Goal: Book appointment/travel/reservation

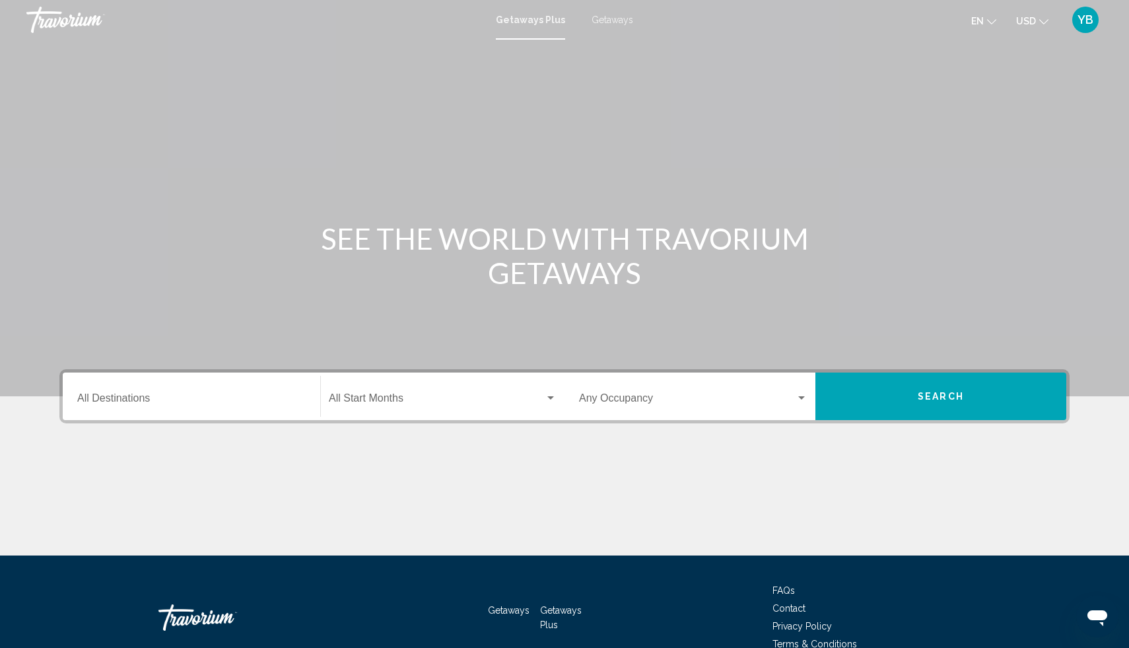
click at [537, 20] on span "Getaways Plus" at bounding box center [530, 20] width 69 height 11
click at [192, 408] on div "Destination All Destinations" at bounding box center [191, 397] width 228 height 42
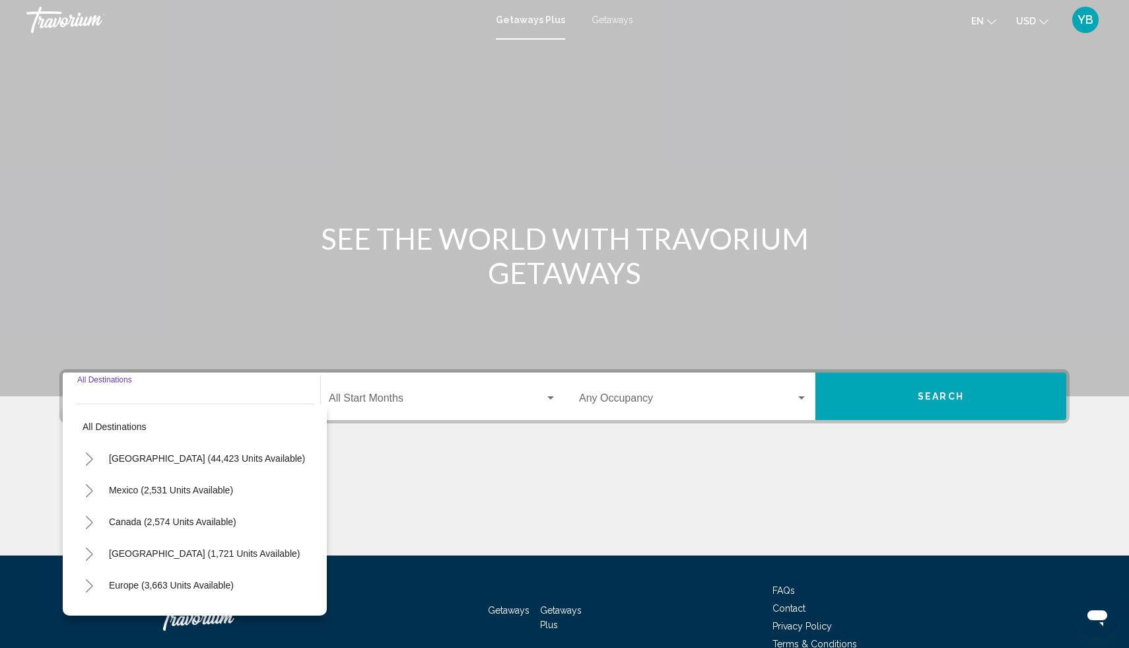
scroll to position [69, 0]
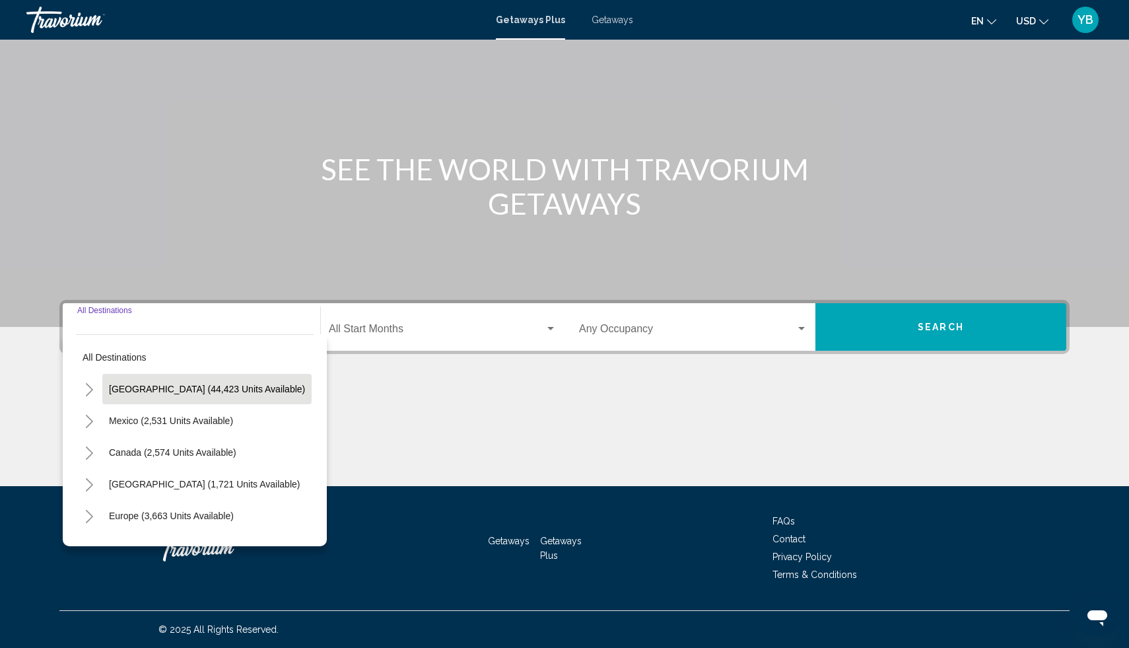
click at [170, 389] on span "[GEOGRAPHIC_DATA] (44,423 units available)" at bounding box center [207, 389] width 196 height 11
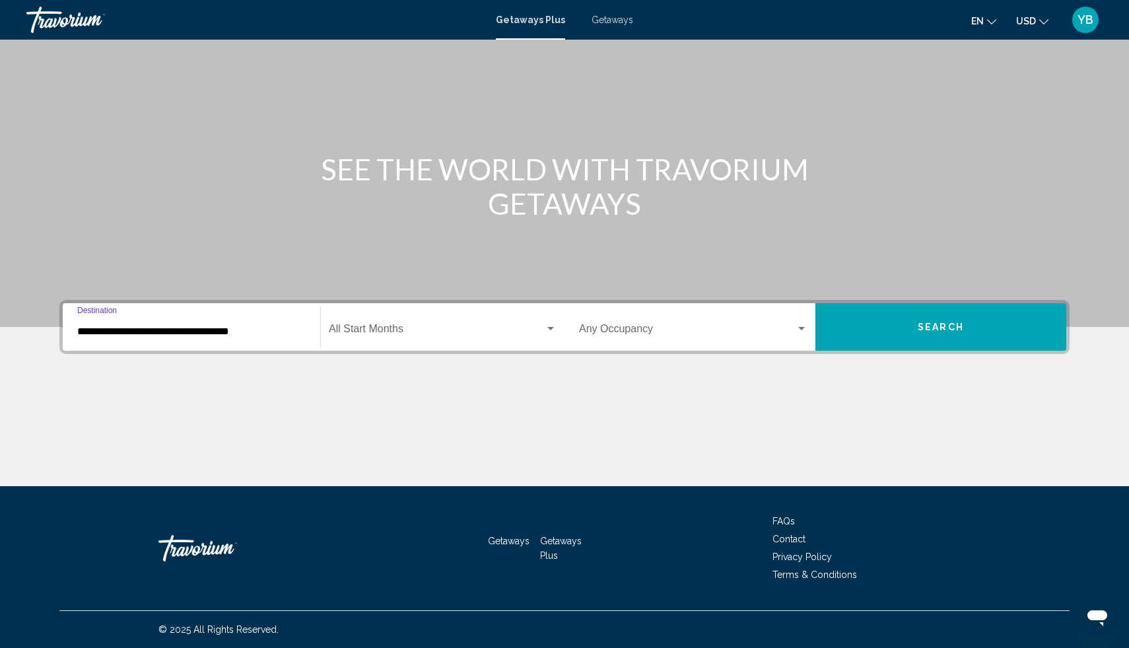
click at [176, 331] on input "**********" at bounding box center [191, 331] width 228 height 12
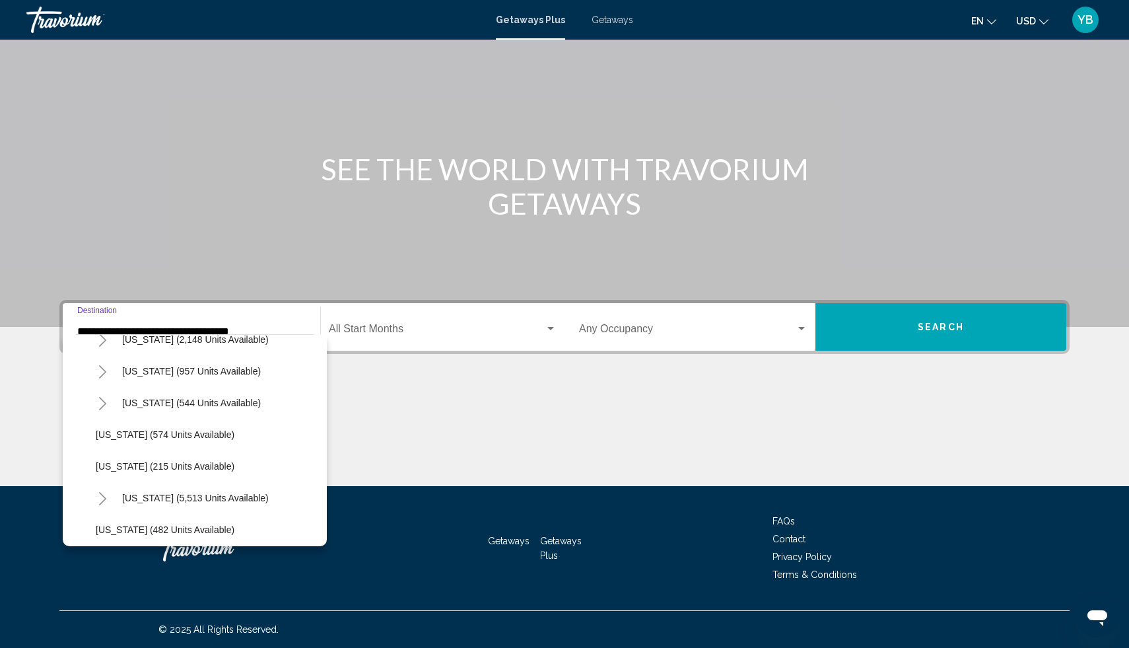
scroll to position [1087, 0]
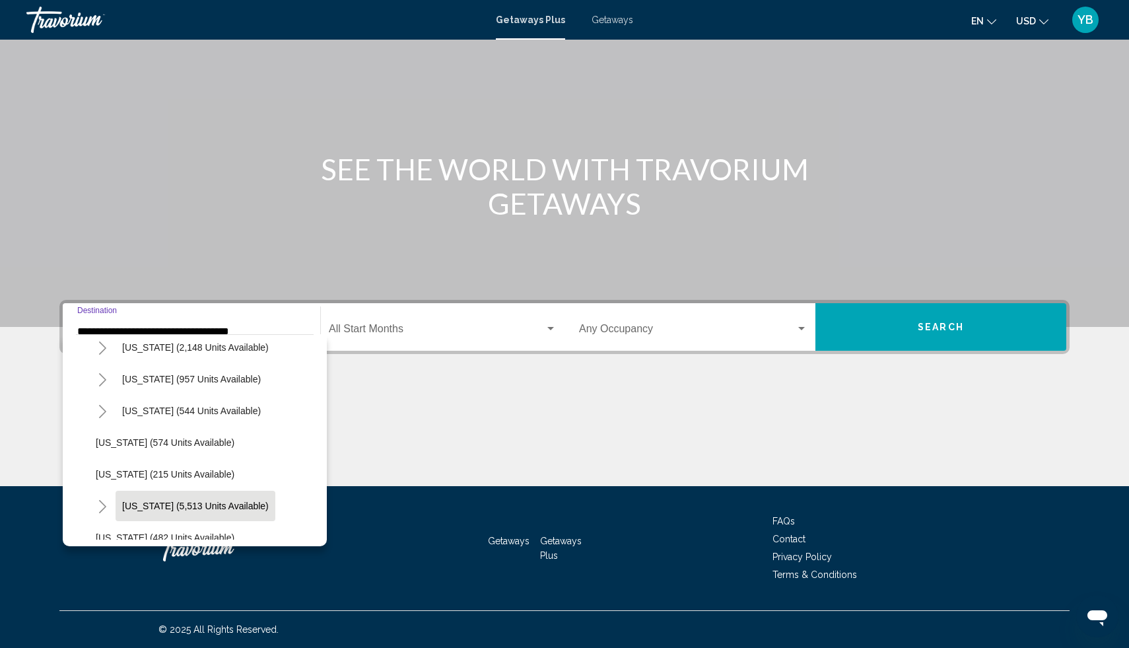
click at [168, 503] on span "[US_STATE] (5,513 units available)" at bounding box center [195, 505] width 147 height 11
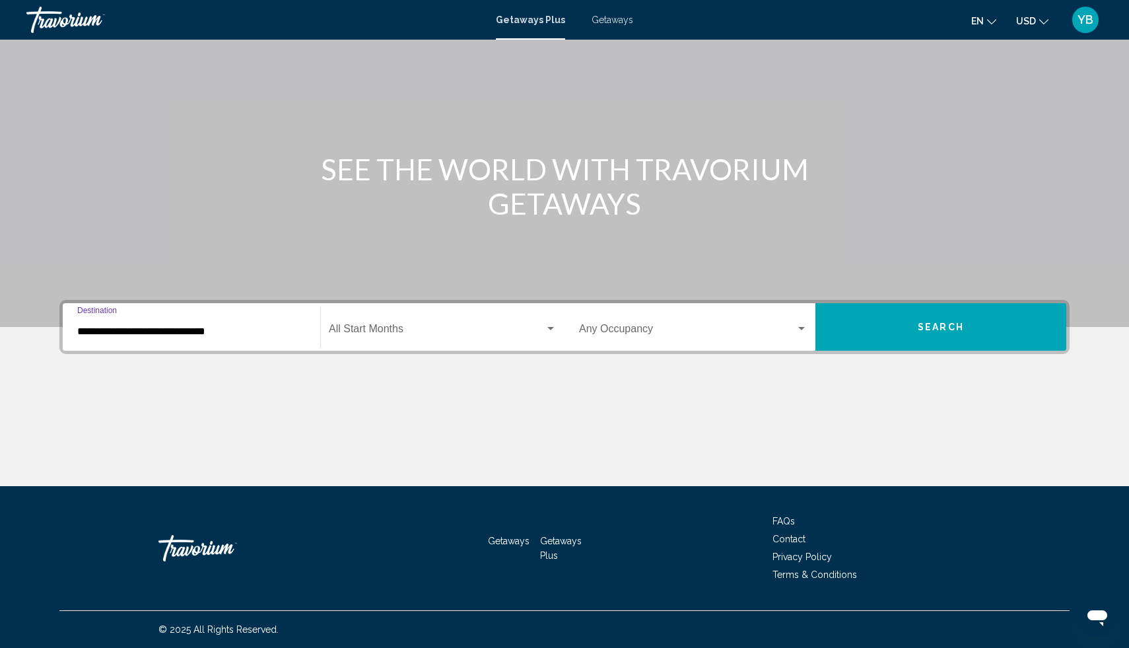
click at [193, 330] on input "**********" at bounding box center [191, 331] width 228 height 12
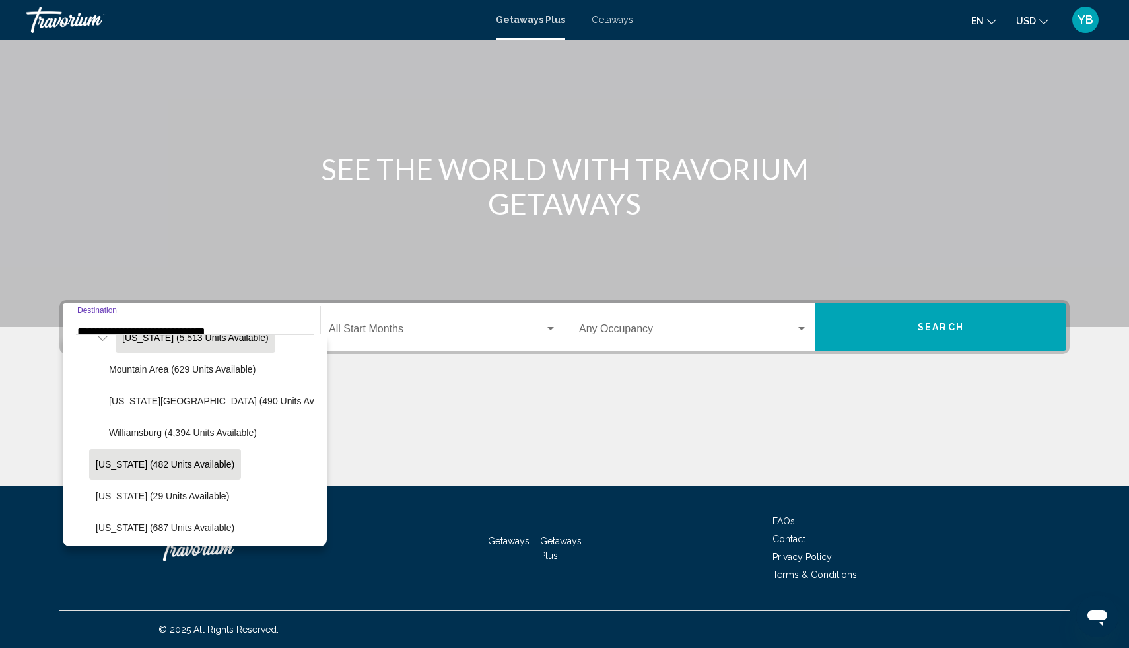
scroll to position [1251, 0]
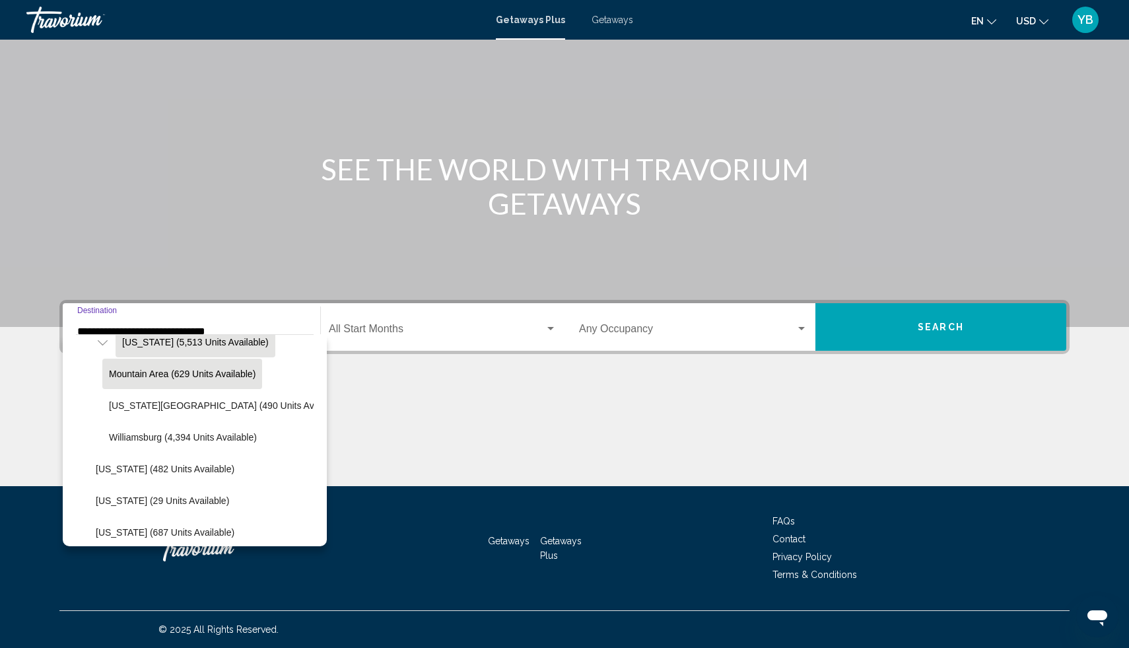
click at [191, 380] on button "Mountain Area (629 units available)" at bounding box center [182, 373] width 160 height 30
type input "**********"
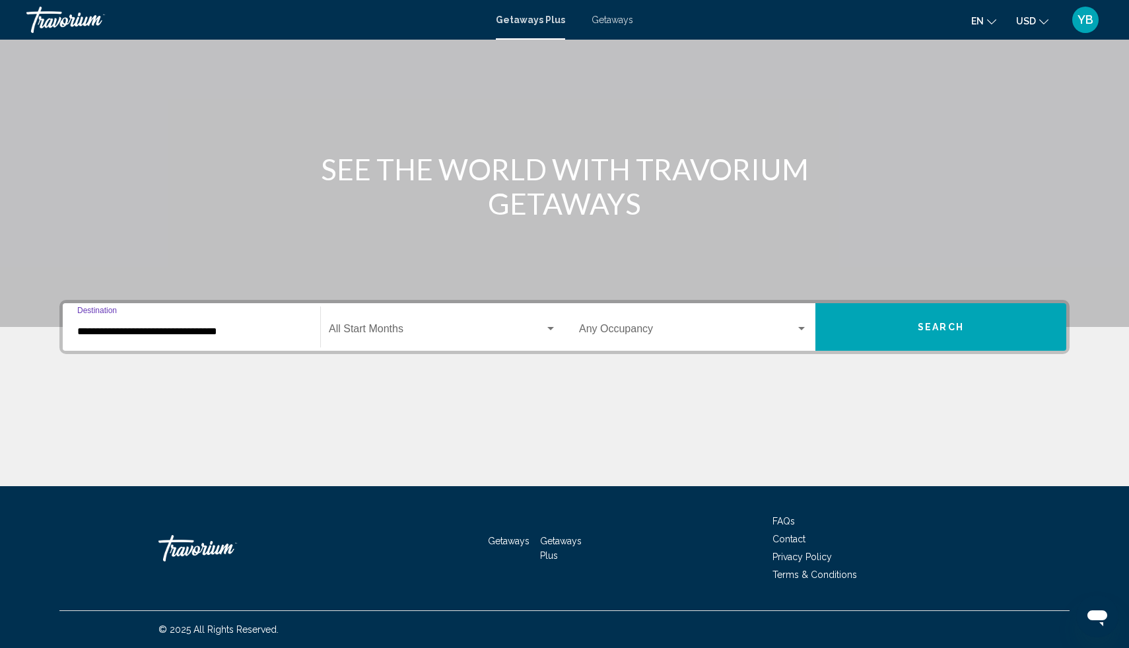
click at [421, 332] on span "Search widget" at bounding box center [437, 331] width 216 height 12
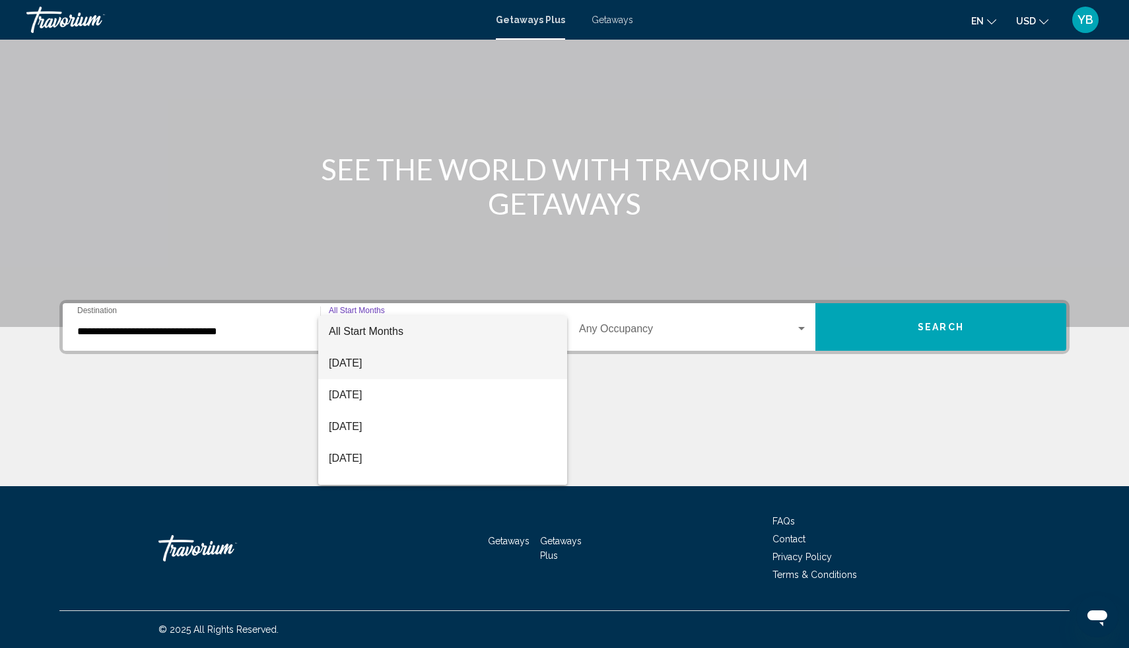
click at [396, 364] on span "[DATE]" at bounding box center [443, 363] width 228 height 32
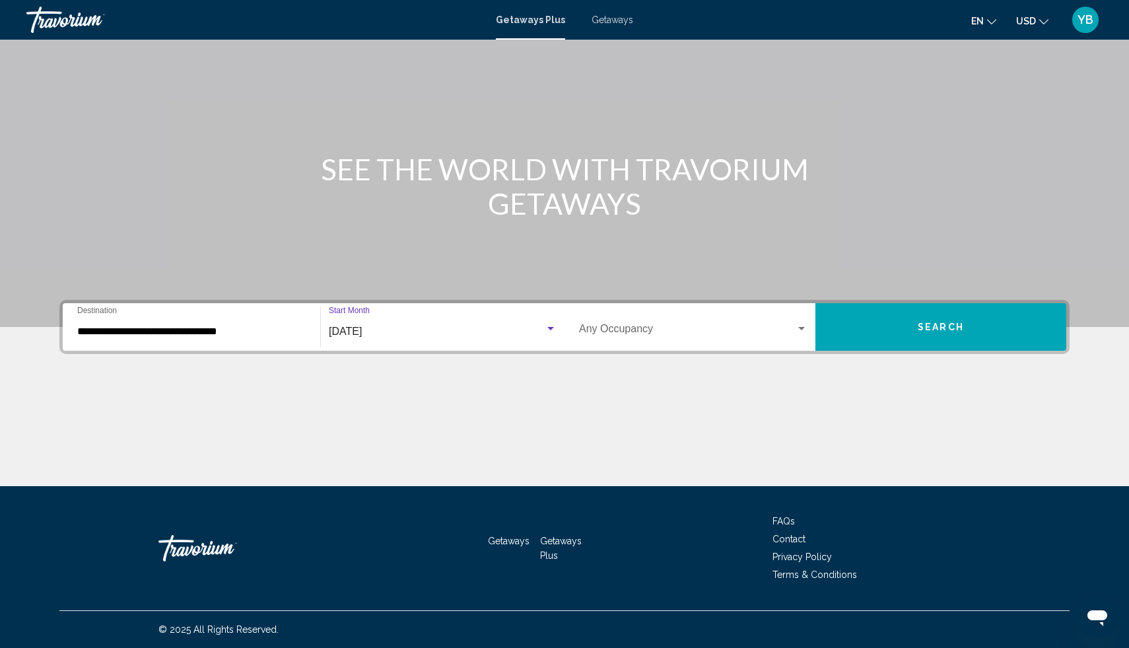
click at [650, 334] on span "Search widget" at bounding box center [687, 331] width 217 height 12
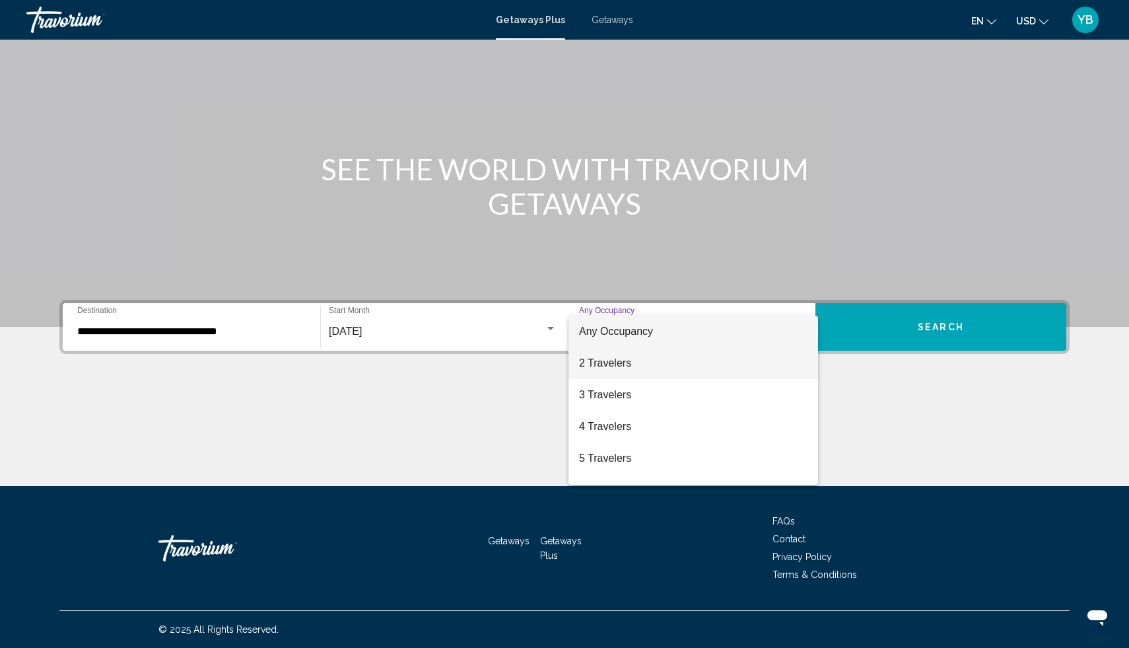
click at [606, 361] on span "2 Travelers" at bounding box center [693, 363] width 228 height 32
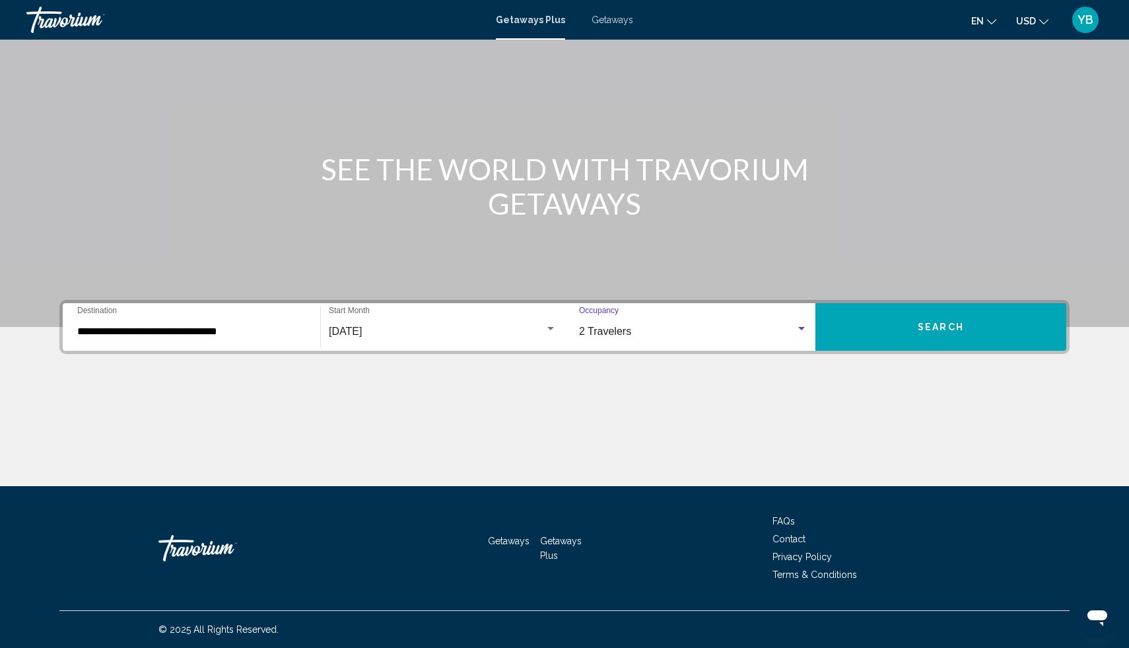
click at [935, 317] on button "Search" at bounding box center [940, 327] width 251 height 48
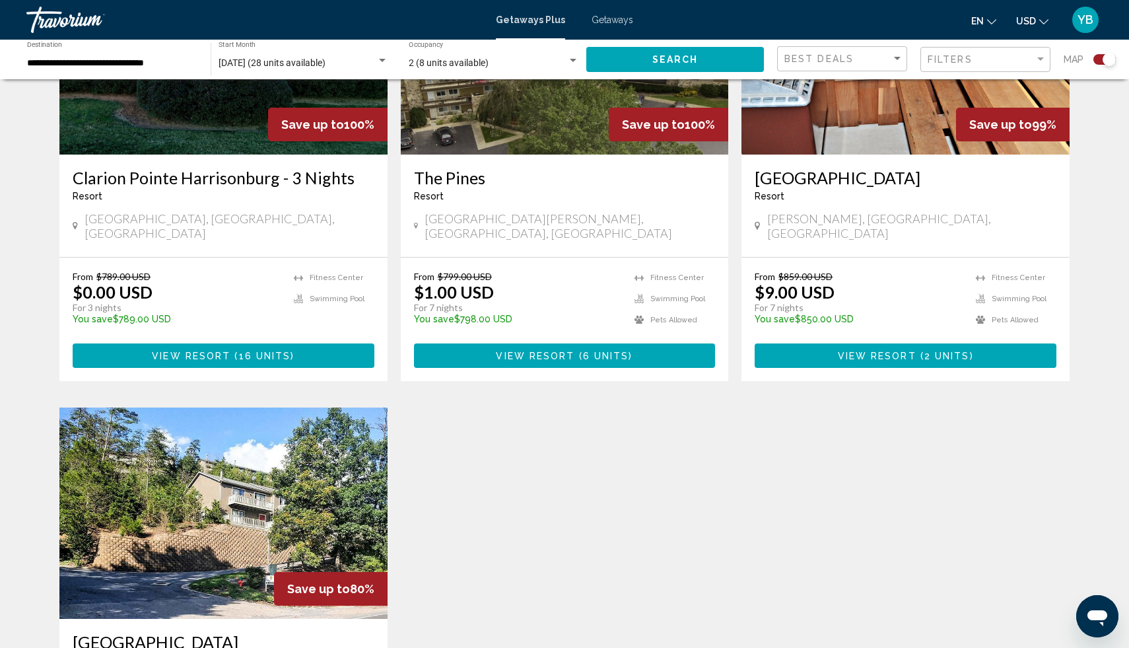
scroll to position [522, 0]
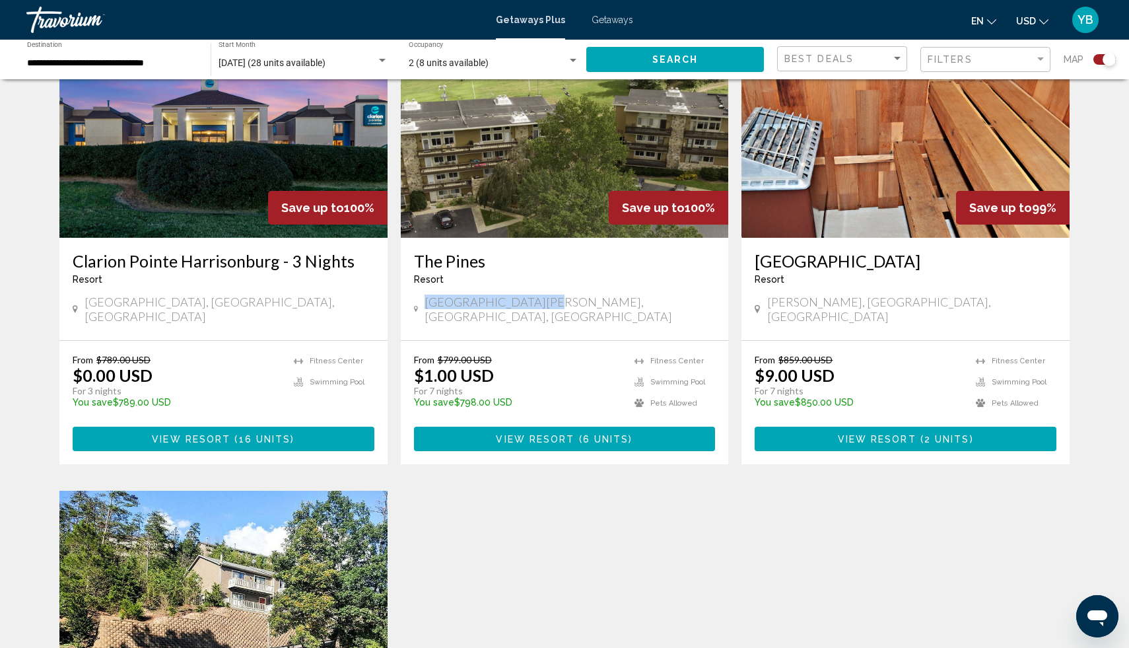
drag, startPoint x: 541, startPoint y: 302, endPoint x: 417, endPoint y: 298, distance: 124.8
click at [416, 298] on div "[GEOGRAPHIC_DATA][PERSON_NAME], [GEOGRAPHIC_DATA], [GEOGRAPHIC_DATA]" at bounding box center [565, 308] width 302 height 29
copy span "[GEOGRAPHIC_DATA][PERSON_NAME], [GEOGRAPHIC_DATA], [GEOGRAPHIC_DATA]"
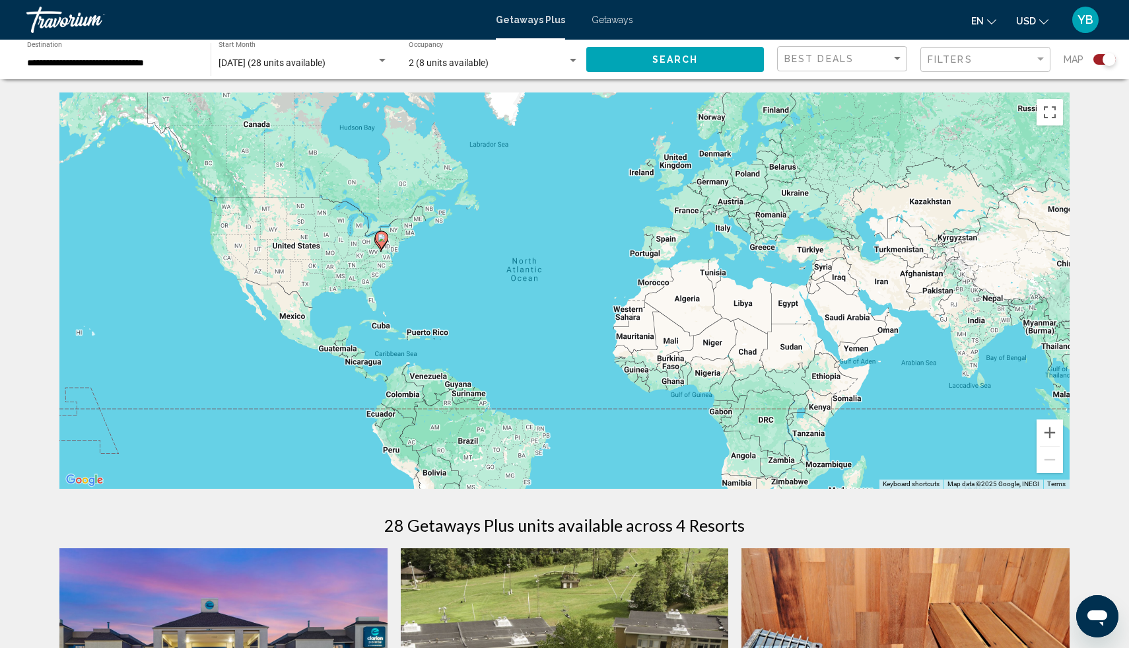
scroll to position [57, 0]
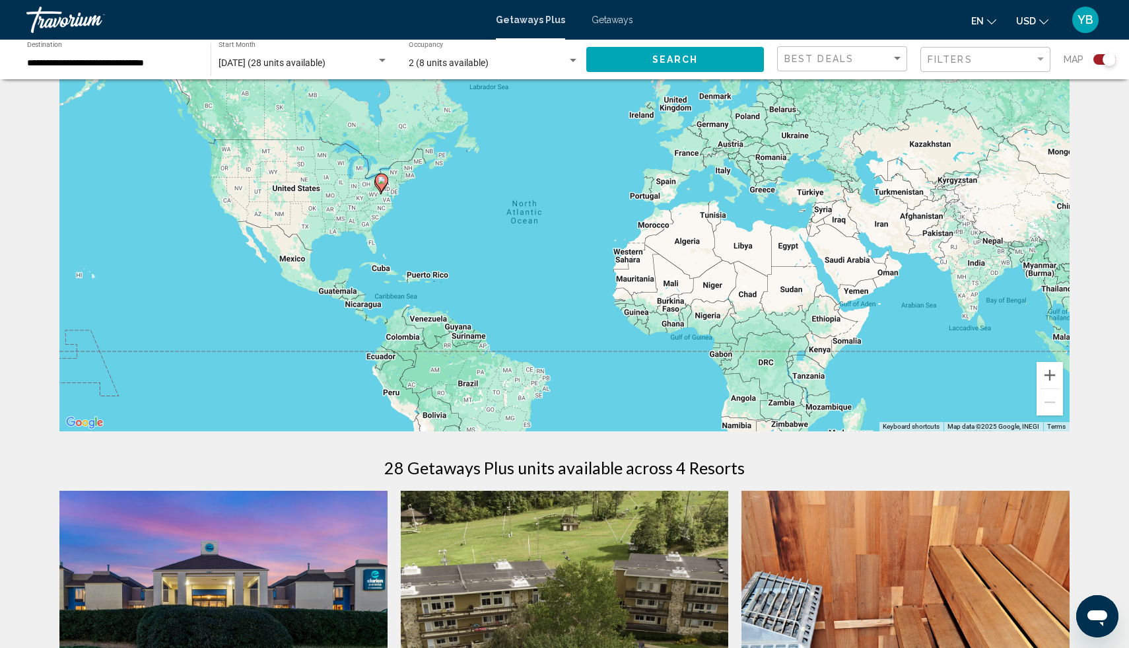
click at [372, 196] on div "To activate drag with keyboard, press Alt + Enter. Once in keyboard drag state,…" at bounding box center [564, 233] width 1010 height 396
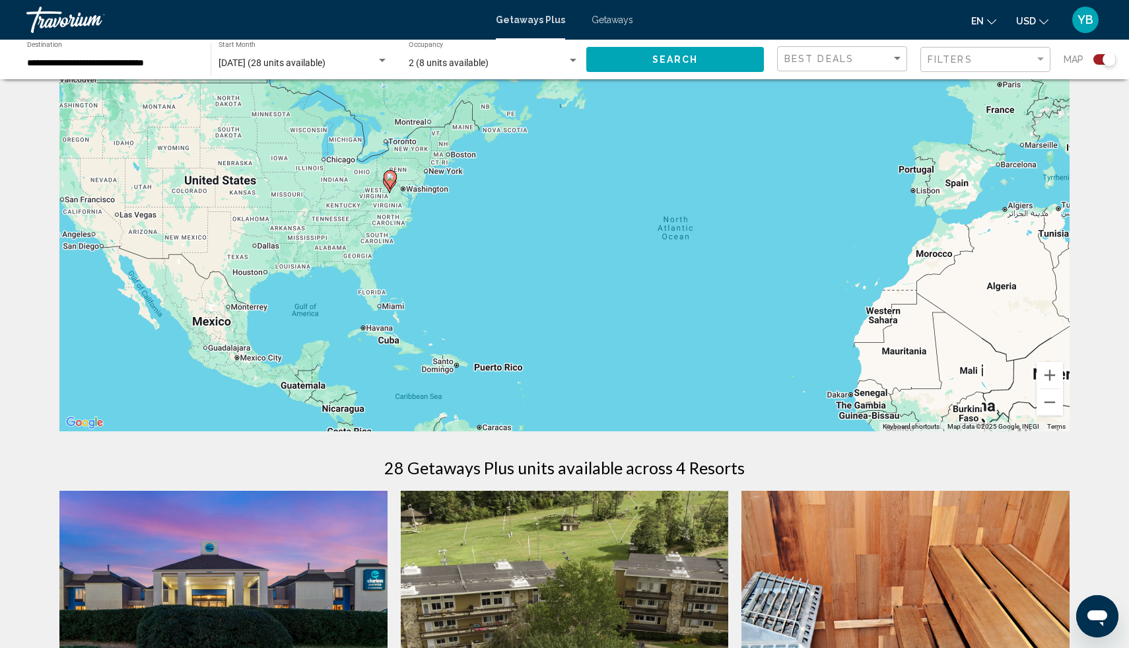
click at [372, 196] on div "To activate drag with keyboard, press Alt + Enter. Once in keyboard drag state,…" at bounding box center [564, 233] width 1010 height 396
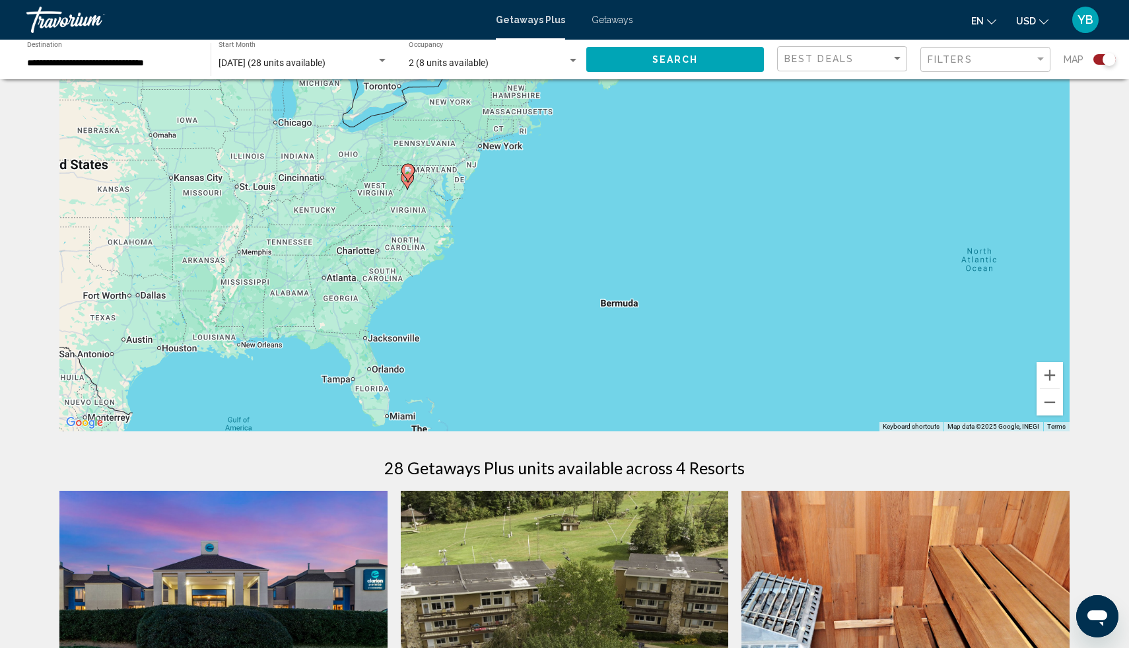
click at [372, 196] on div "To activate drag with keyboard, press Alt + Enter. Once in keyboard drag state,…" at bounding box center [564, 233] width 1010 height 396
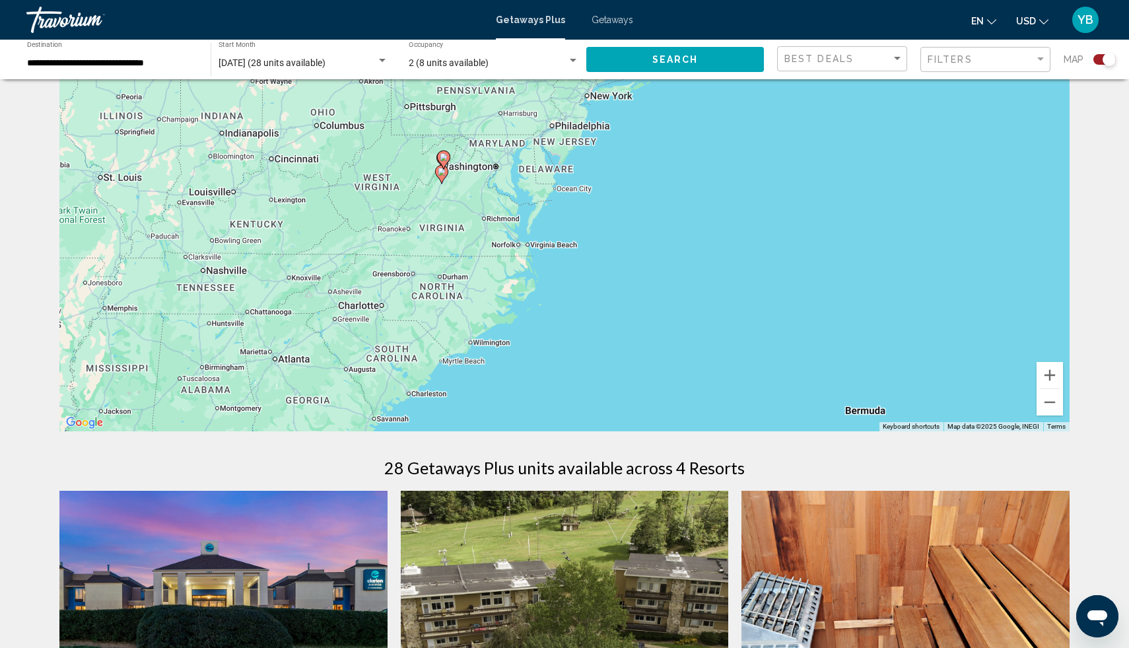
click at [467, 198] on div "To activate drag with keyboard, press Alt + Enter. Once in keyboard drag state,…" at bounding box center [564, 233] width 1010 height 396
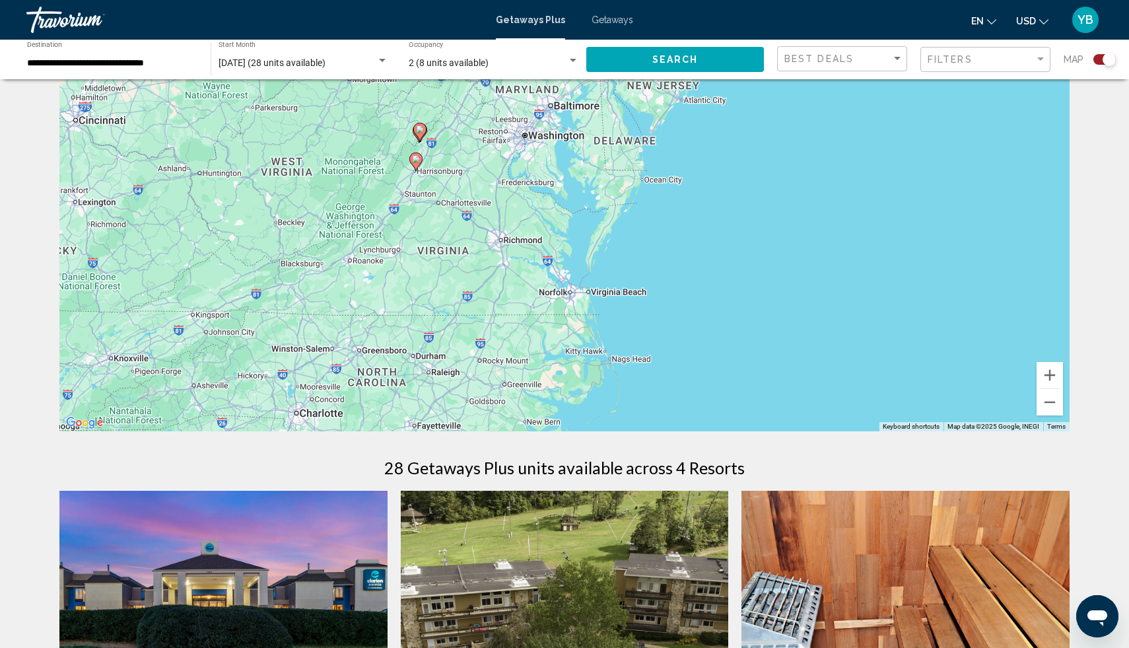
click at [467, 198] on div "To activate drag with keyboard, press Alt + Enter. Once in keyboard drag state,…" at bounding box center [564, 233] width 1010 height 396
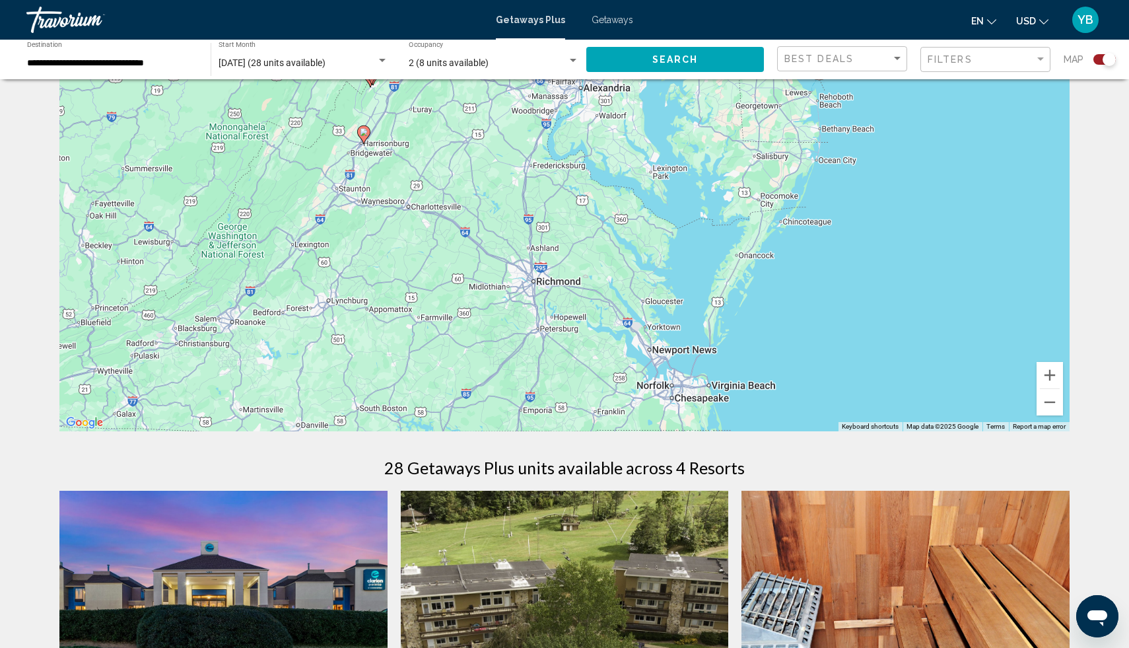
click at [378, 159] on div "To activate drag with keyboard, press Alt + Enter. Once in keyboard drag state,…" at bounding box center [564, 233] width 1010 height 396
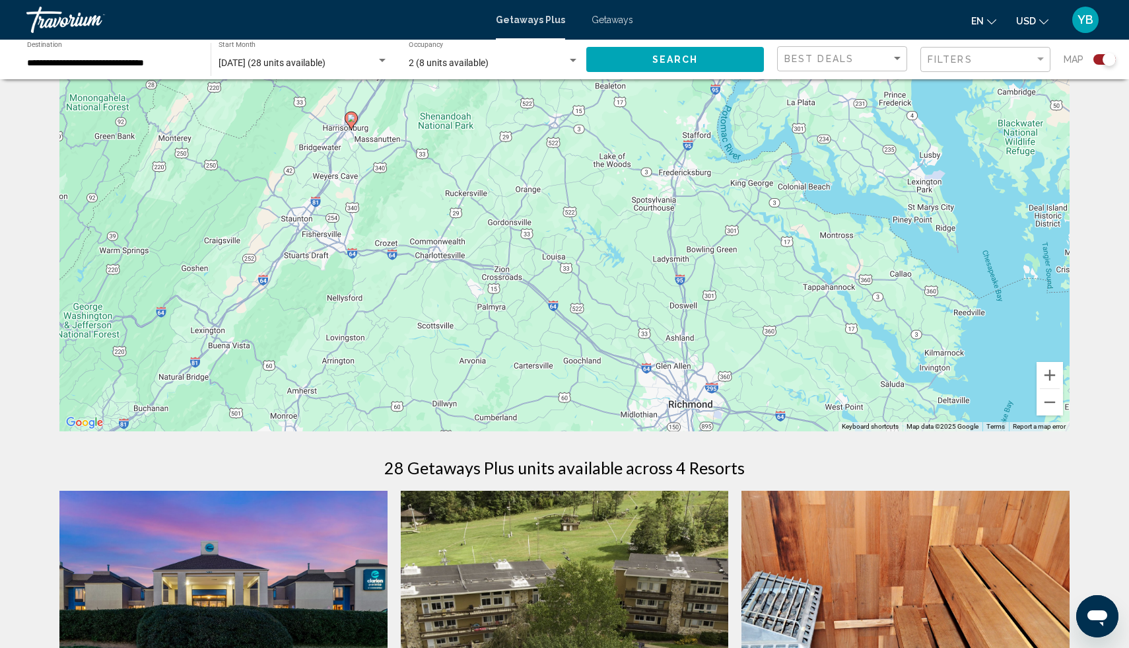
click at [378, 159] on div "To activate drag with keyboard, press Alt + Enter. Once in keyboard drag state,…" at bounding box center [564, 233] width 1010 height 396
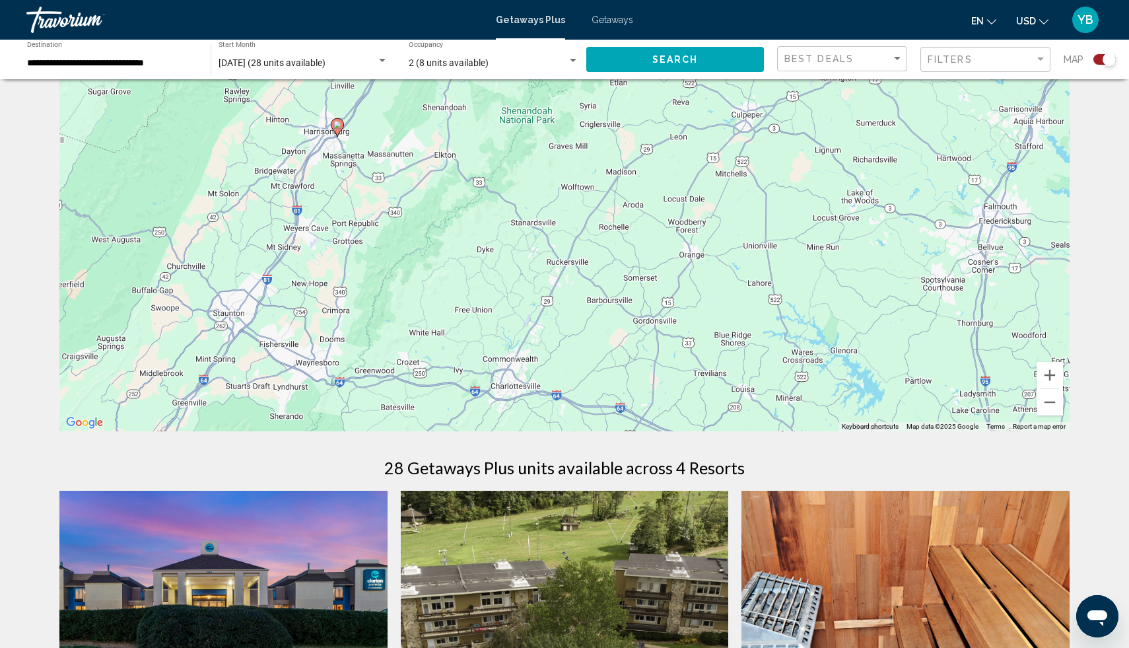
drag, startPoint x: 298, startPoint y: 273, endPoint x: 312, endPoint y: 310, distance: 38.9
click at [312, 310] on div "To activate drag with keyboard, press Alt + Enter. Once in keyboard drag state,…" at bounding box center [564, 233] width 1010 height 396
click at [322, 271] on div "To activate drag with keyboard, press Alt + Enter. Once in keyboard drag state,…" at bounding box center [564, 233] width 1010 height 396
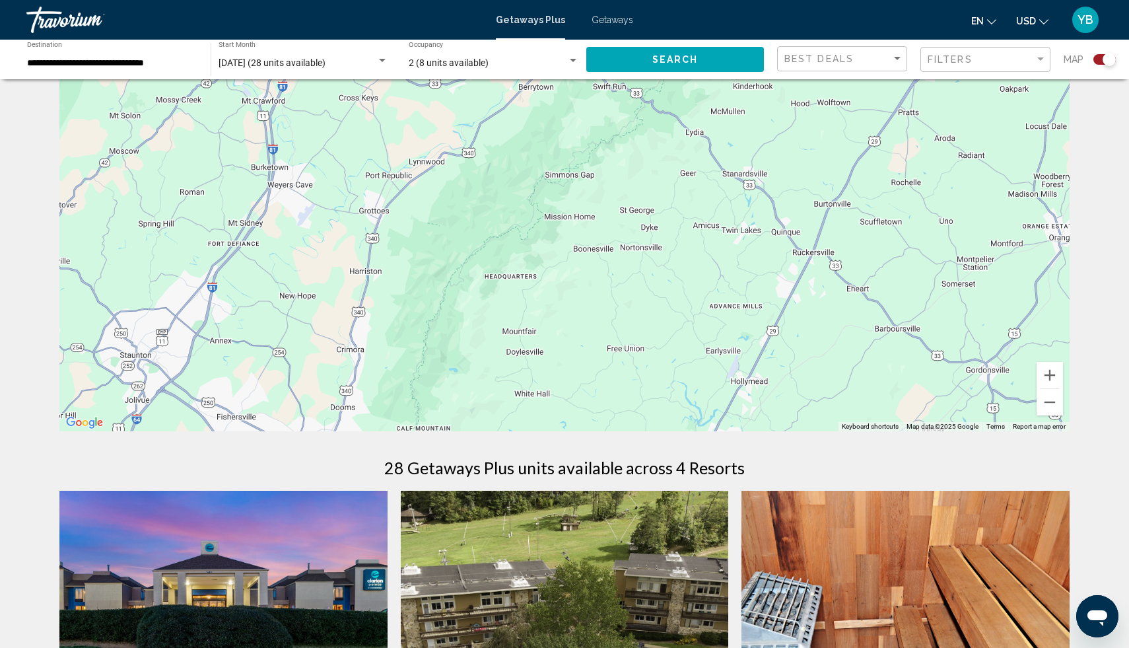
click at [322, 271] on div "To activate drag with keyboard, press Alt + Enter. Once in keyboard drag state,…" at bounding box center [564, 233] width 1010 height 396
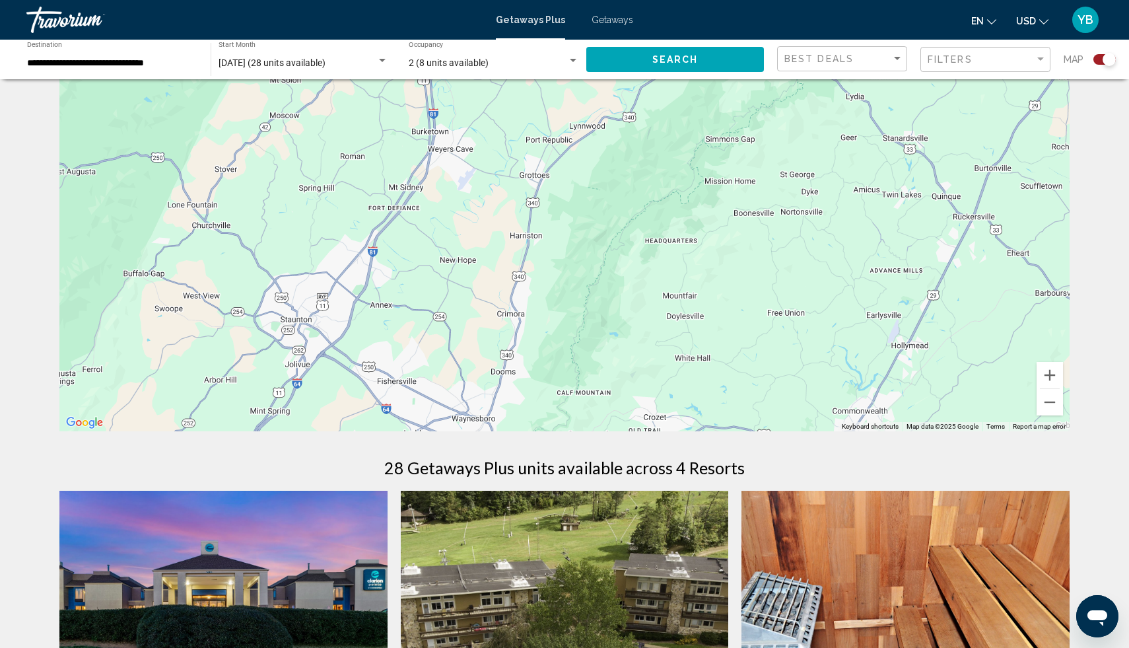
drag, startPoint x: 182, startPoint y: 319, endPoint x: 347, endPoint y: 281, distance: 168.8
click at [347, 281] on div "To activate drag with keyboard, press Alt + Enter. Once in keyboard drag state,…" at bounding box center [564, 233] width 1010 height 396
click at [1046, 405] on button "Zoom out" at bounding box center [1049, 402] width 26 height 26
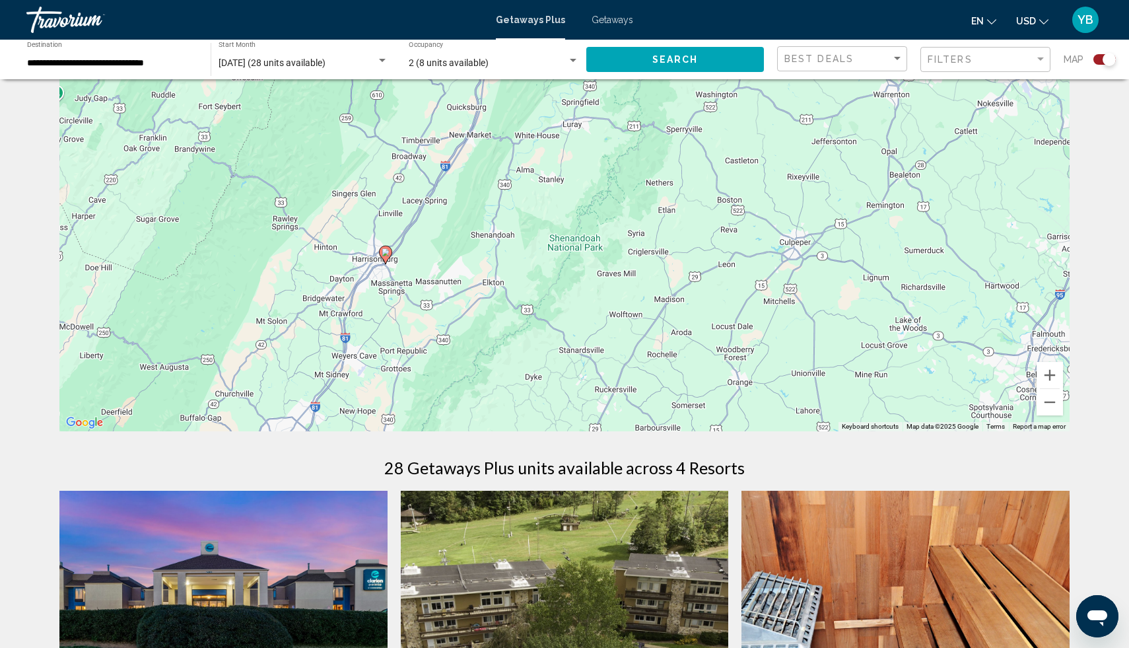
drag, startPoint x: 494, startPoint y: 344, endPoint x: 342, endPoint y: 506, distance: 222.8
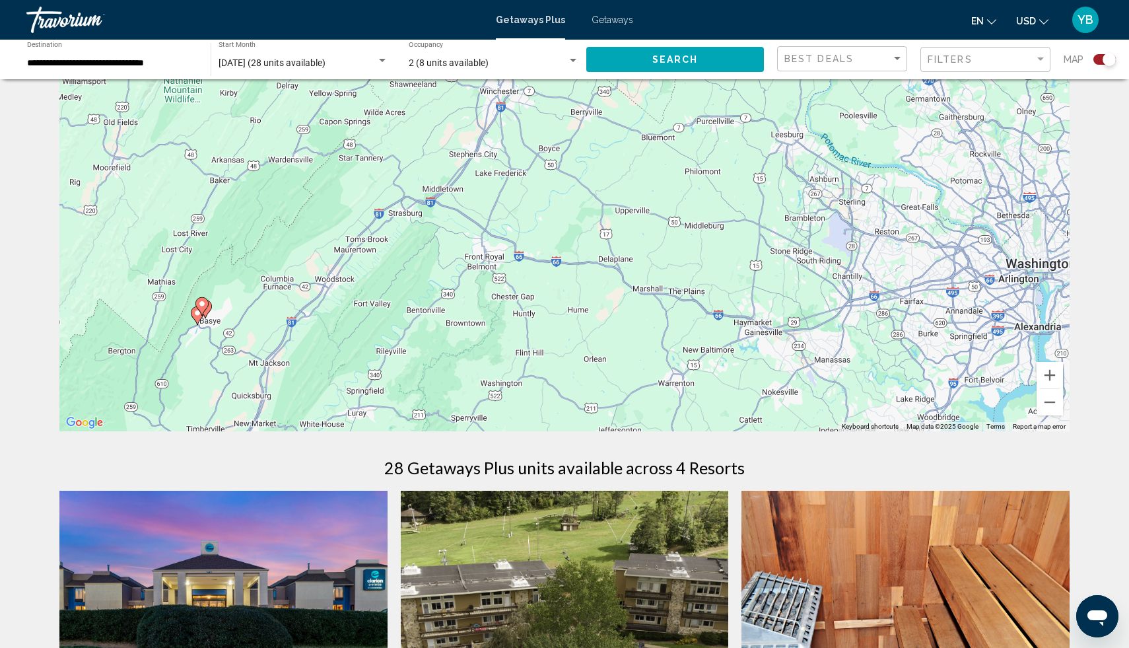
drag, startPoint x: 447, startPoint y: 219, endPoint x: 232, endPoint y: 509, distance: 361.0
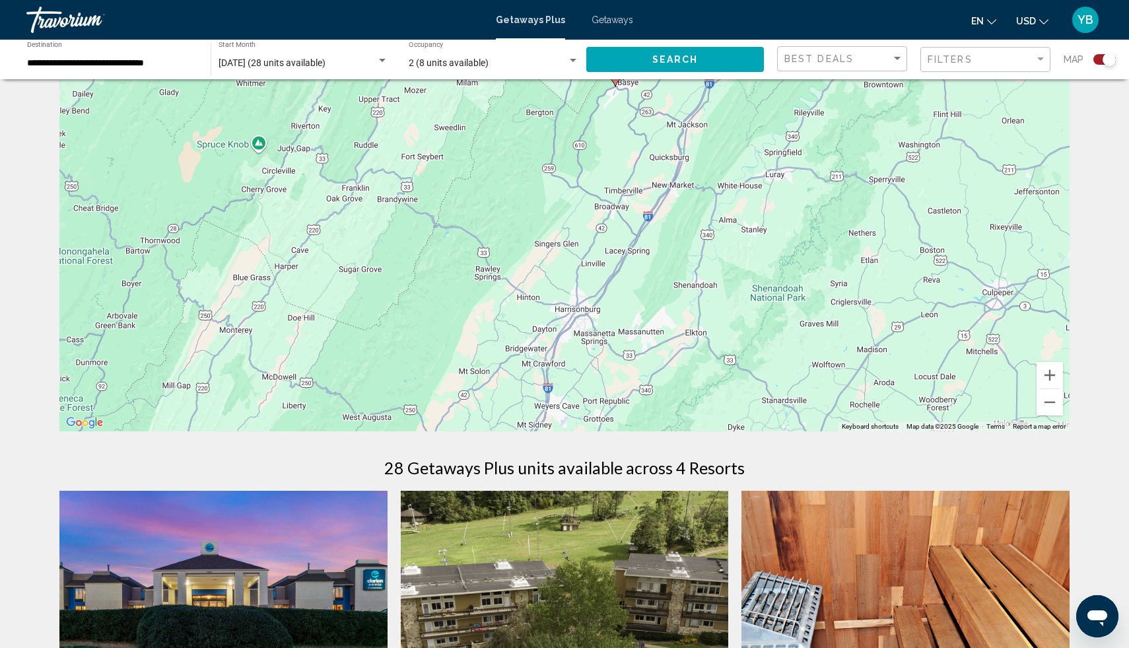
scroll to position [0, 0]
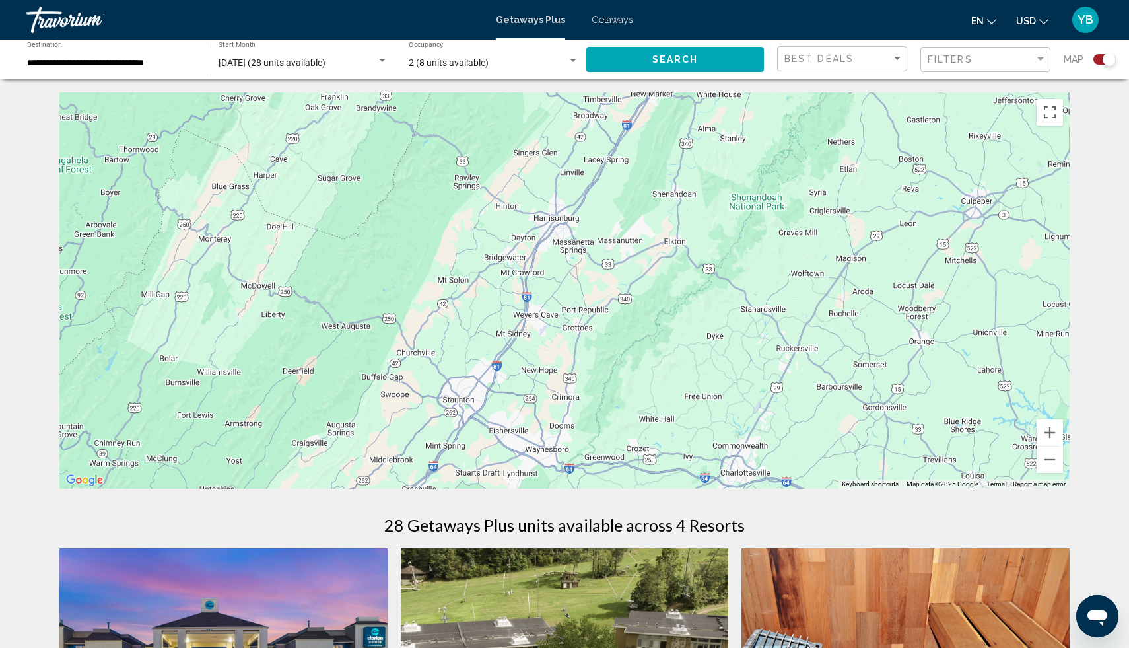
drag, startPoint x: 341, startPoint y: 252, endPoint x: 745, endPoint y: -83, distance: 524.6
click at [745, 0] on html "**********" at bounding box center [564, 324] width 1129 height 648
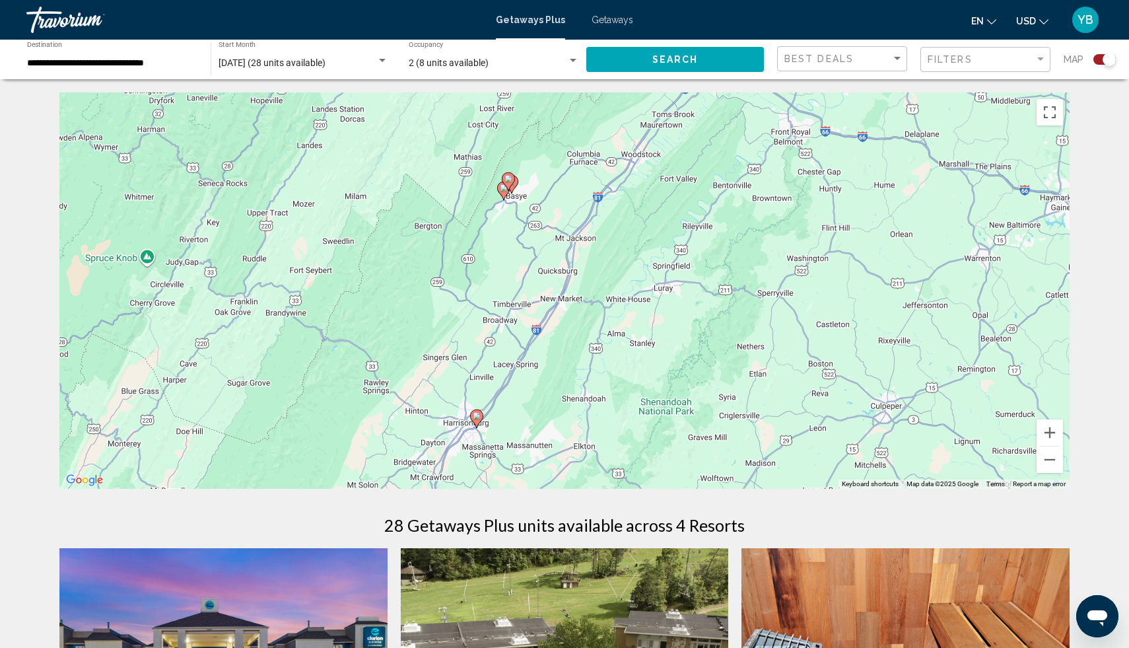
drag, startPoint x: 591, startPoint y: 190, endPoint x: 500, endPoint y: 396, distance: 225.0
click at [500, 396] on div "To activate drag with keyboard, press Alt + Enter. Once in keyboard drag state,…" at bounding box center [564, 290] width 1010 height 396
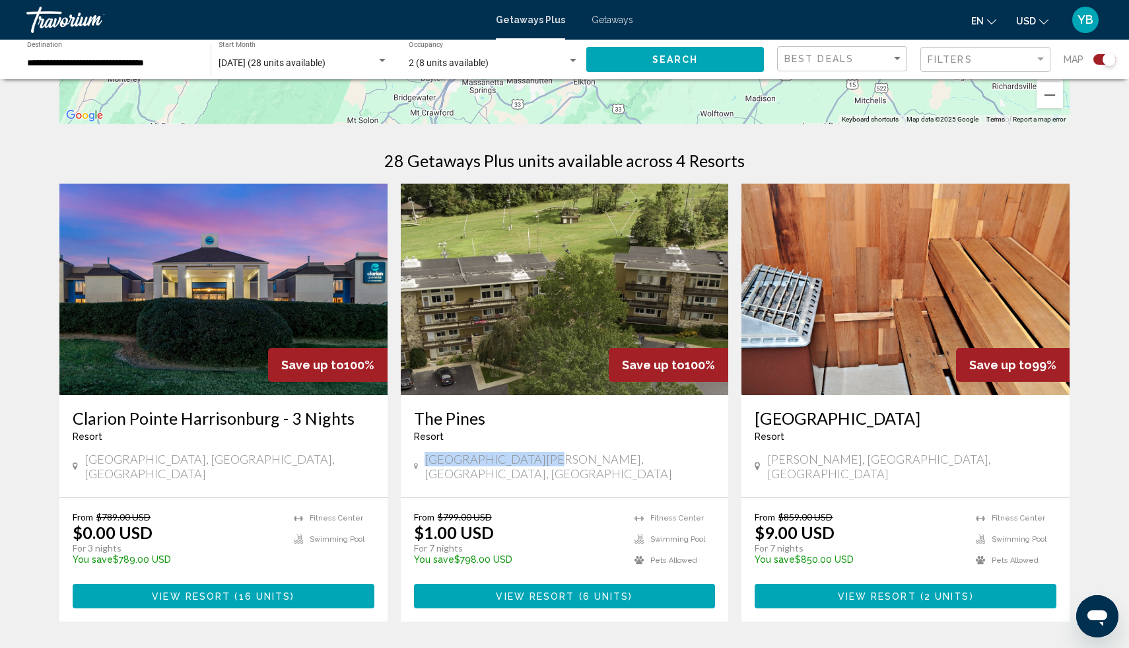
scroll to position [366, 0]
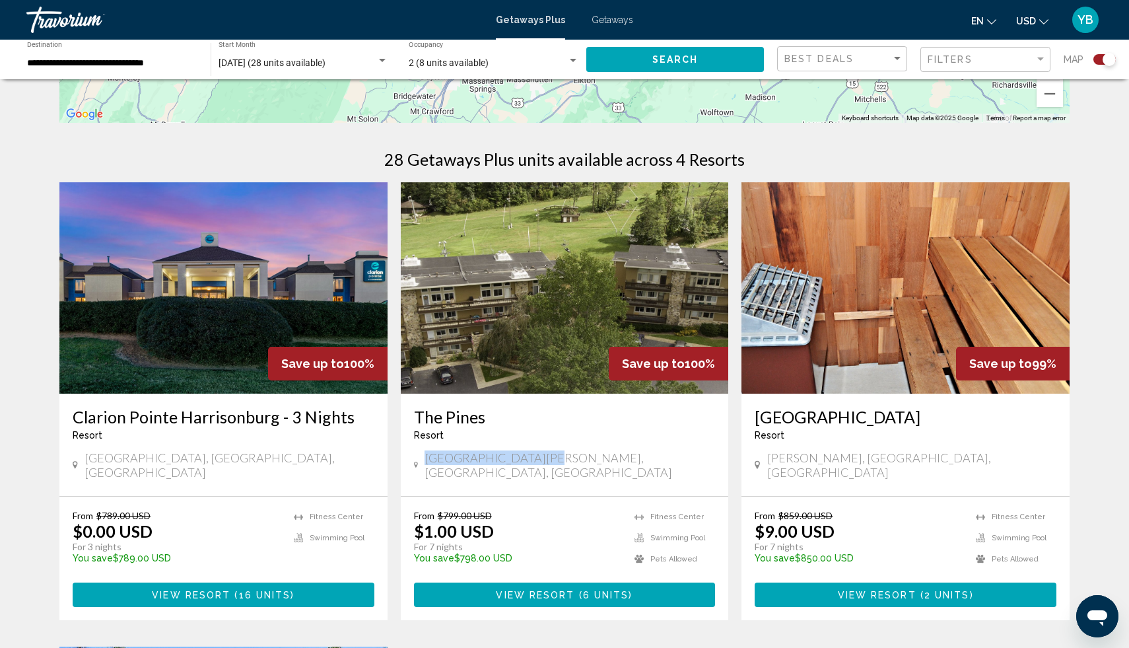
click at [594, 327] on img "Main content" at bounding box center [565, 287] width 328 height 211
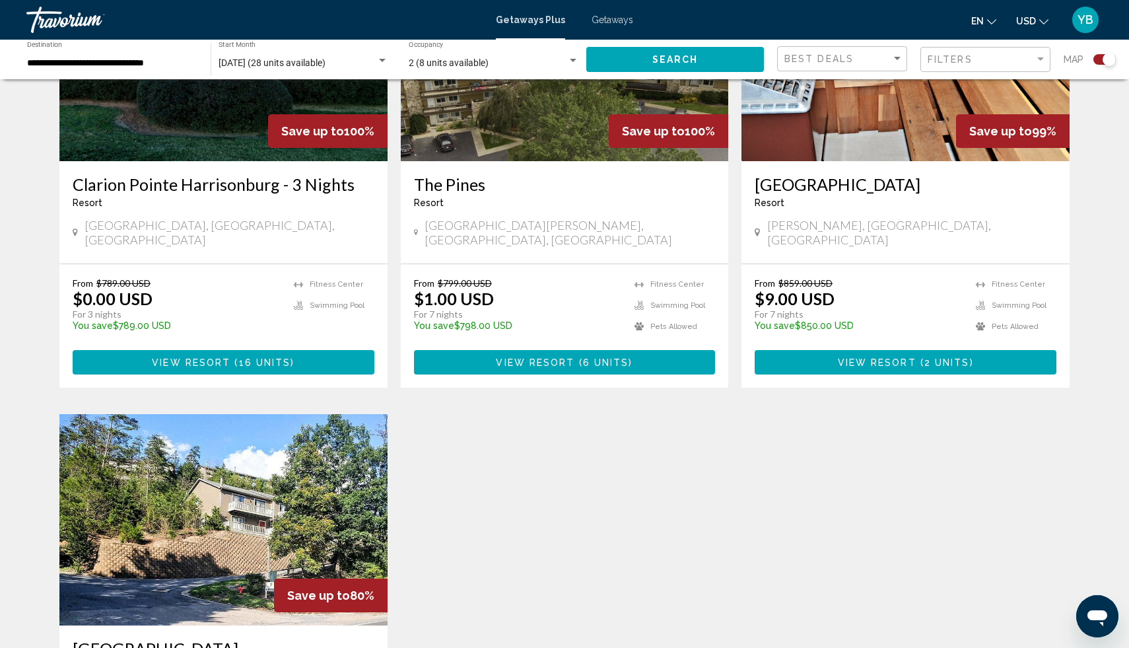
scroll to position [570, 0]
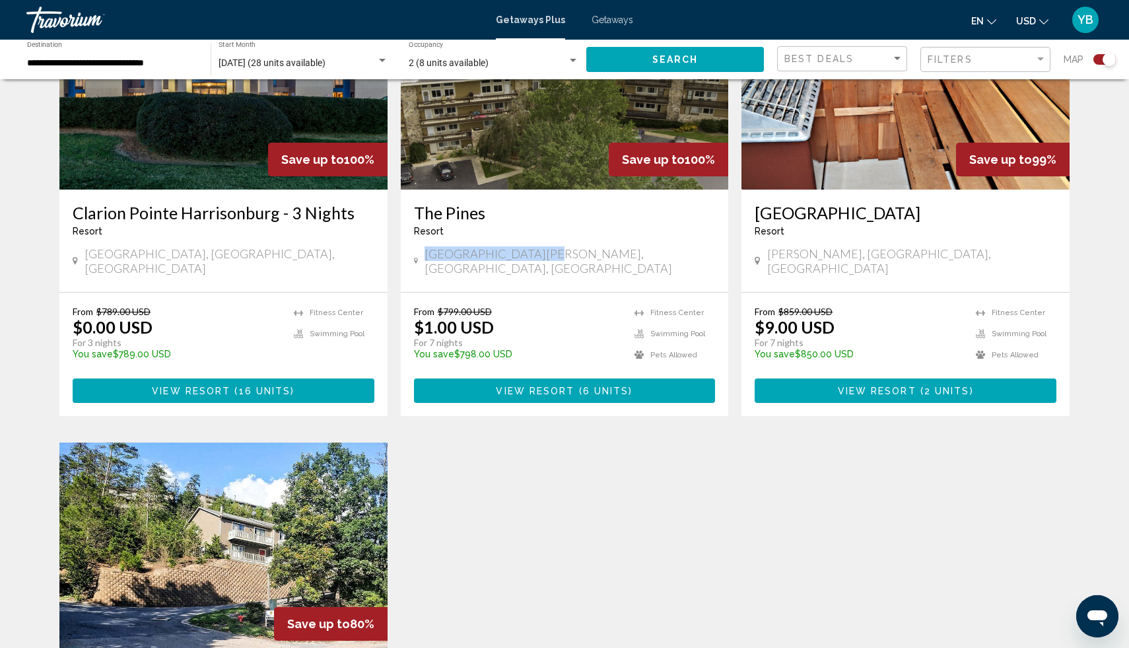
drag, startPoint x: 551, startPoint y: 253, endPoint x: 403, endPoint y: 250, distance: 147.9
click at [403, 250] on div "The [GEOGRAPHIC_DATA] - This is an adults only resort [GEOGRAPHIC_DATA][PERSON_…" at bounding box center [565, 240] width 328 height 102
copy span "[GEOGRAPHIC_DATA][PERSON_NAME], [GEOGRAPHIC_DATA], [GEOGRAPHIC_DATA]"
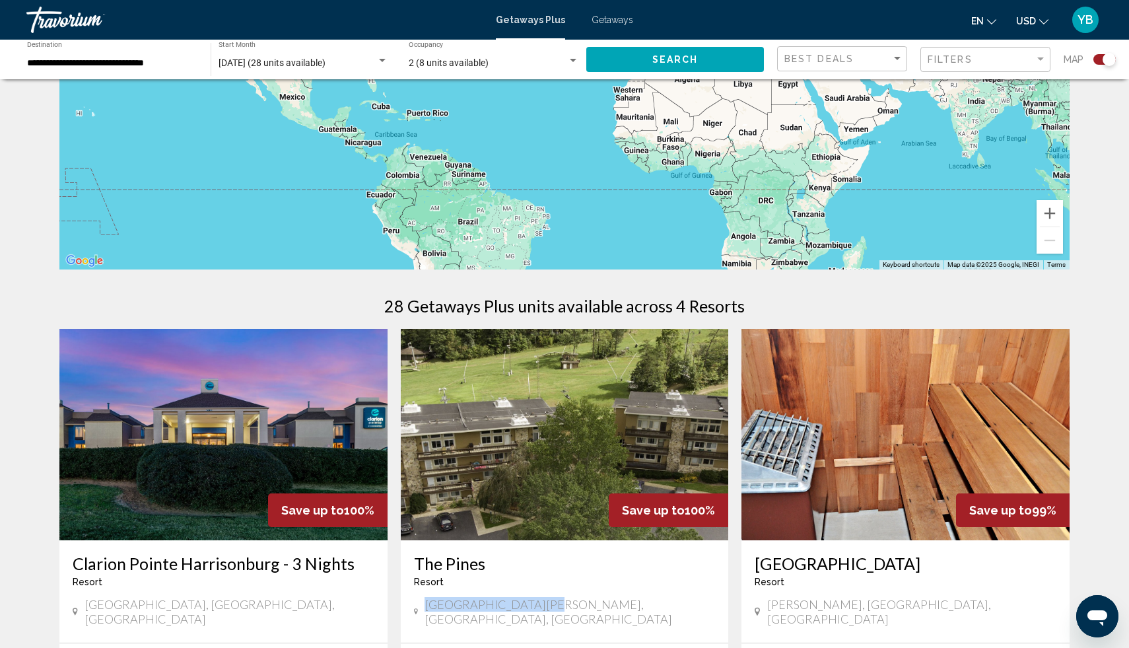
scroll to position [0, 0]
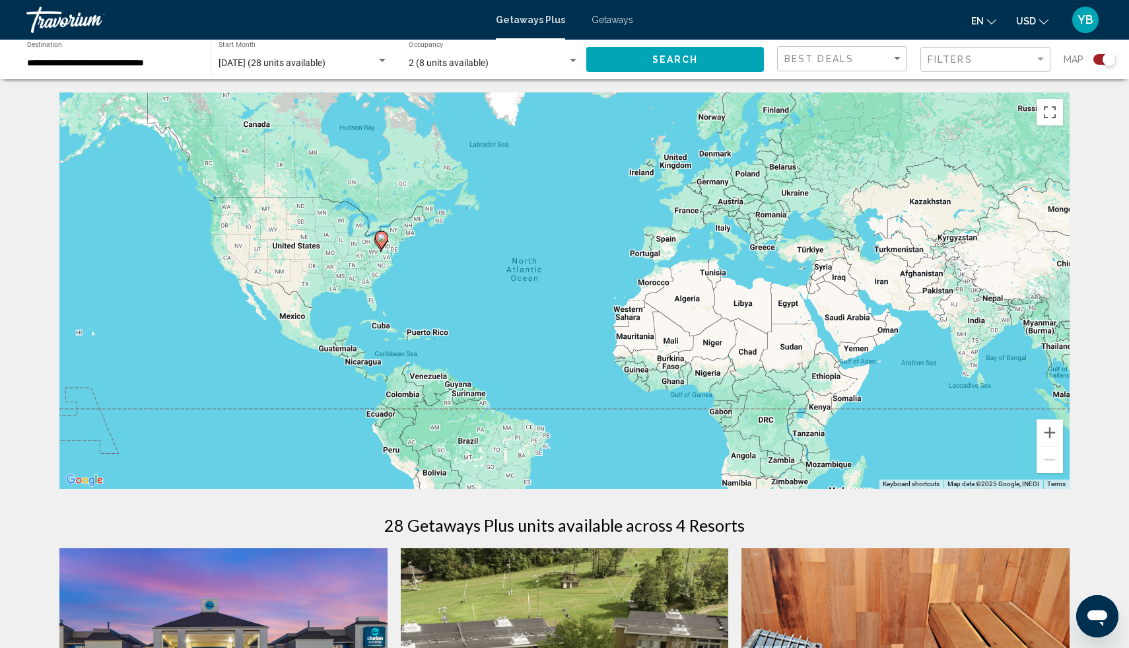
click at [367, 210] on div "To activate drag with keyboard, press Alt + Enter. Once in keyboard drag state,…" at bounding box center [564, 290] width 1010 height 396
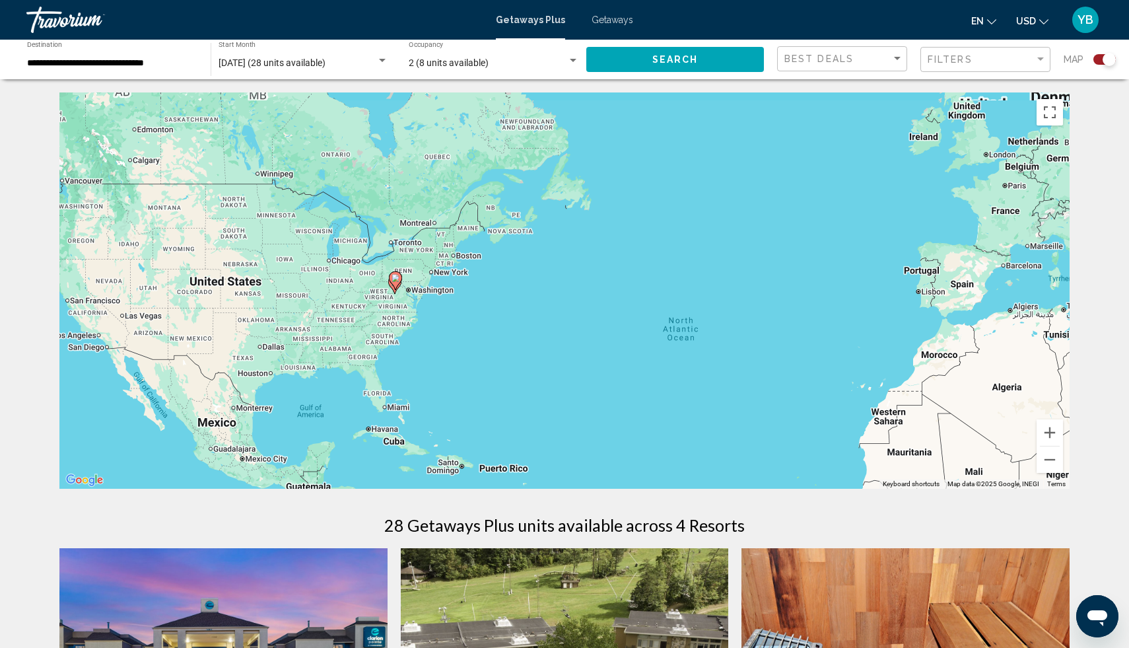
click at [413, 342] on div "To activate drag with keyboard, press Alt + Enter. Once in keyboard drag state,…" at bounding box center [564, 290] width 1010 height 396
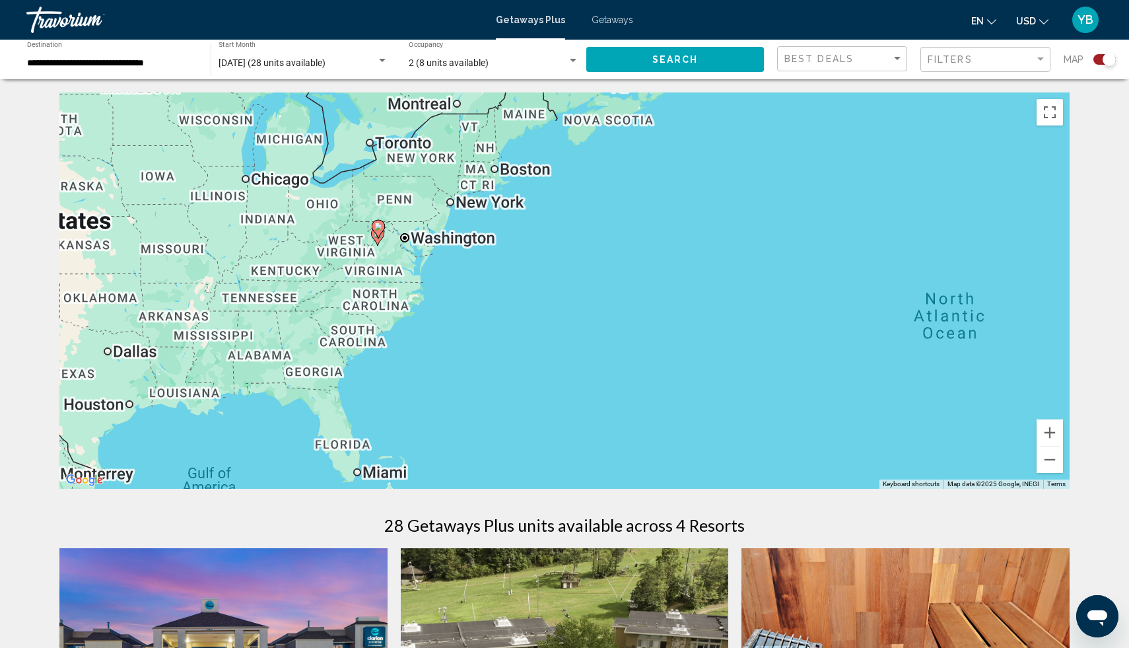
click at [400, 257] on div "To activate drag with keyboard, press Alt + Enter. Once in keyboard drag state,…" at bounding box center [564, 290] width 1010 height 396
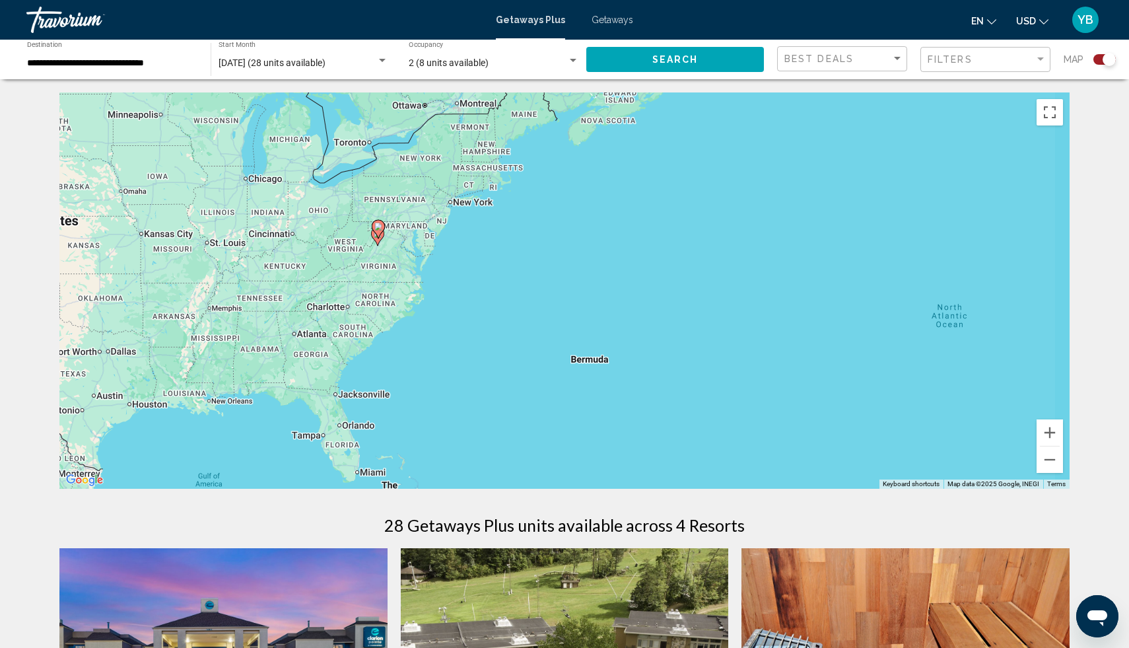
click at [400, 257] on div "To activate drag with keyboard, press Alt + Enter. Once in keyboard drag state,…" at bounding box center [564, 290] width 1010 height 396
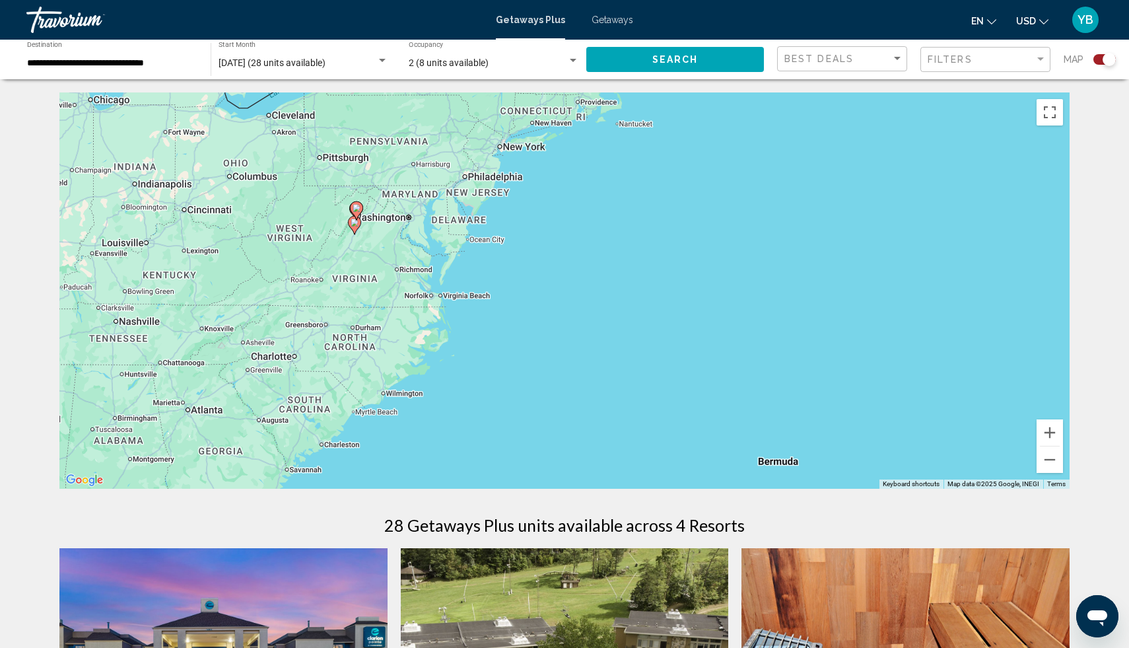
click at [342, 242] on div "To activate drag with keyboard, press Alt + Enter. Once in keyboard drag state,…" at bounding box center [564, 290] width 1010 height 396
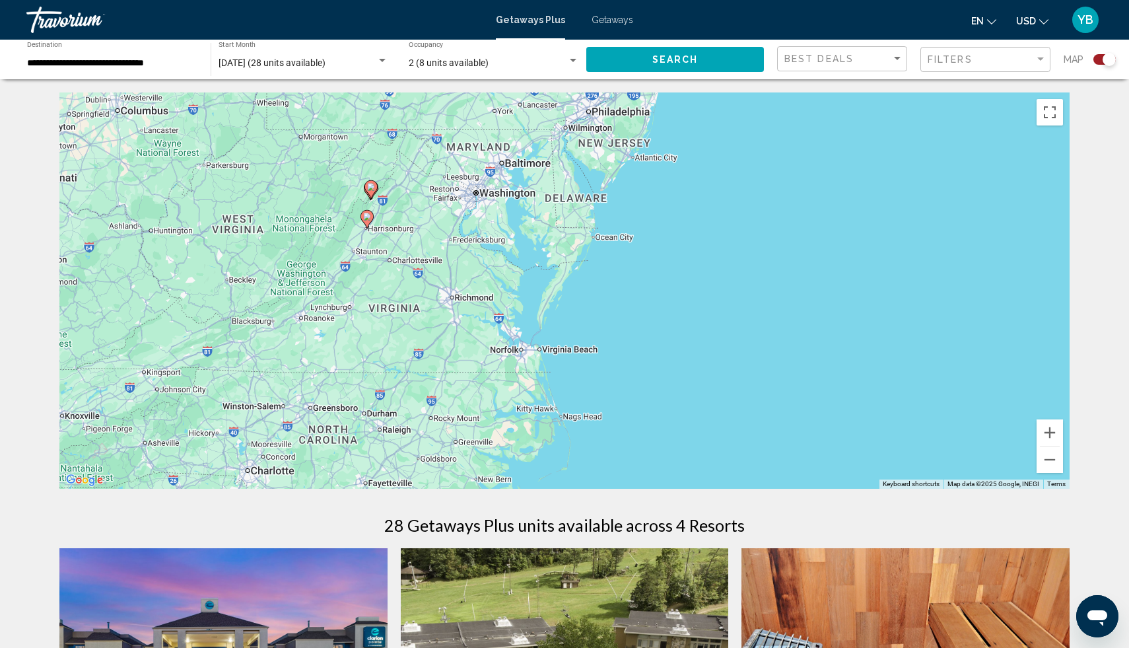
click at [342, 242] on div "To activate drag with keyboard, press Alt + Enter. Once in keyboard drag state,…" at bounding box center [564, 290] width 1010 height 396
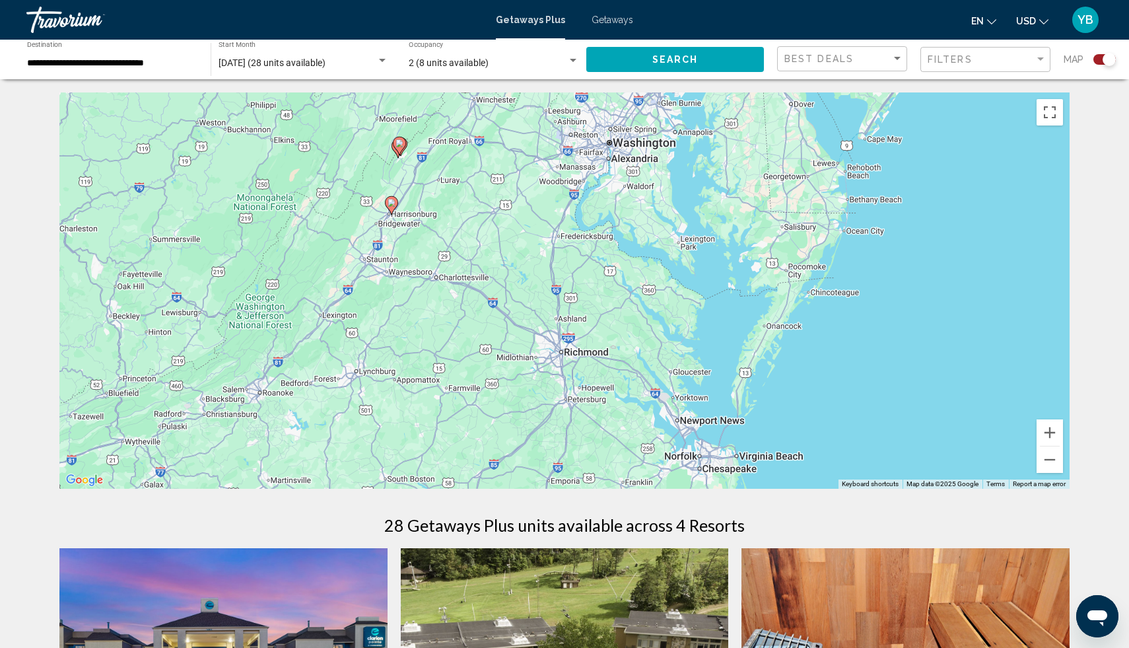
click at [395, 209] on gmp-advanced-marker "Main content" at bounding box center [391, 205] width 13 height 20
type input "**********"
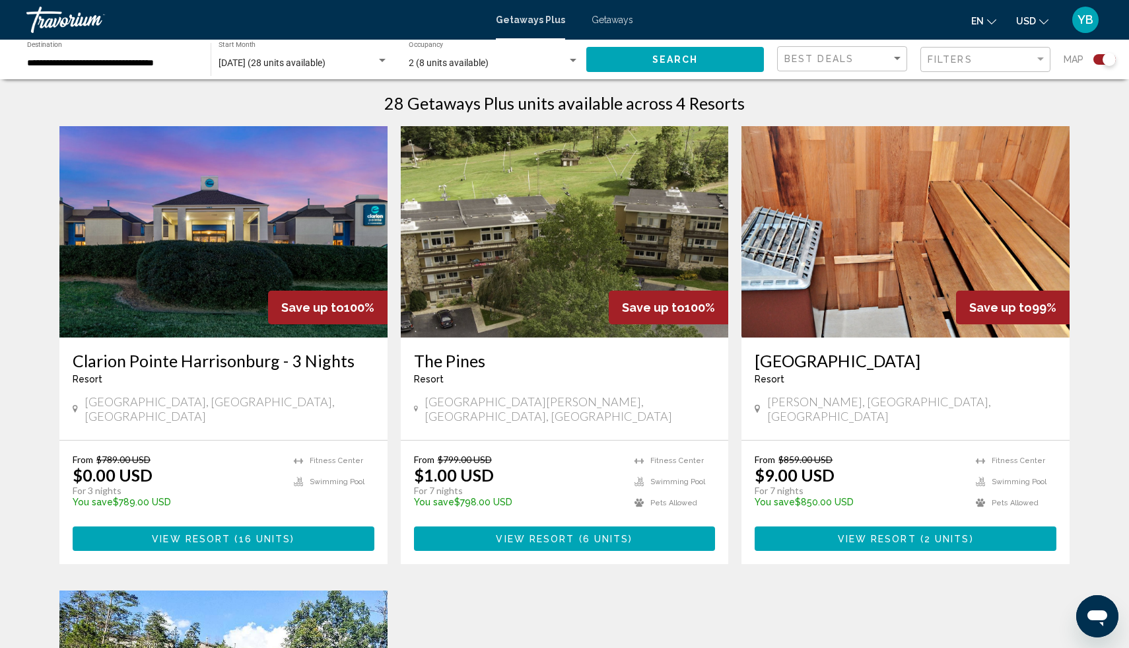
scroll to position [586, 0]
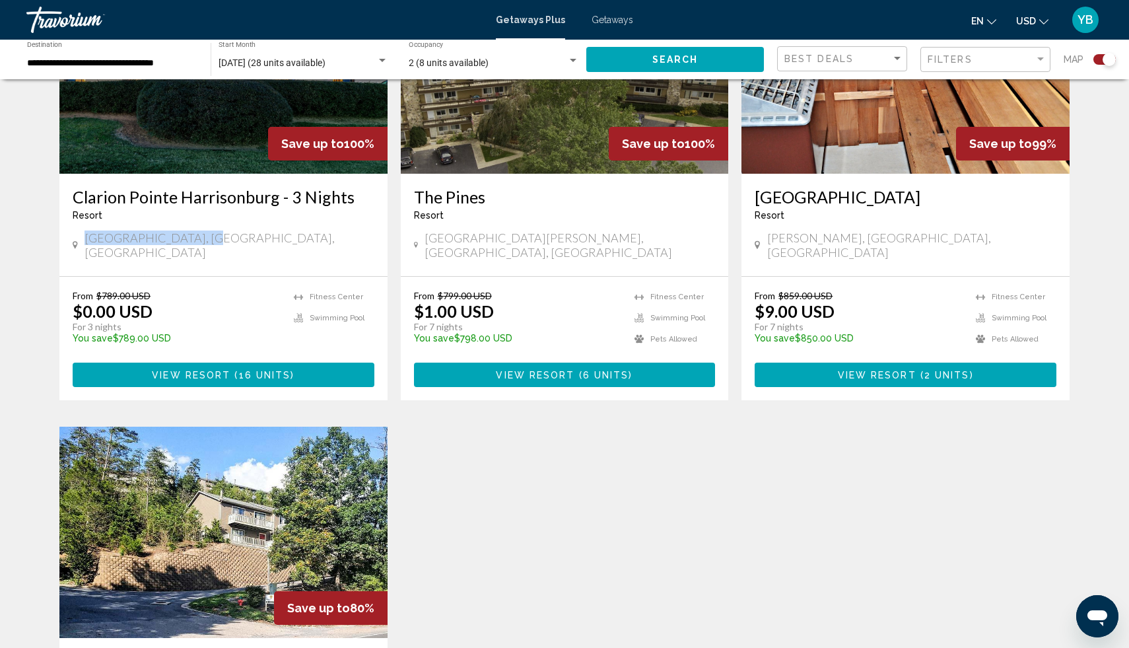
drag, startPoint x: 207, startPoint y: 241, endPoint x: 79, endPoint y: 240, distance: 128.7
click at [79, 240] on div "[GEOGRAPHIC_DATA], [GEOGRAPHIC_DATA], [GEOGRAPHIC_DATA]" at bounding box center [224, 244] width 302 height 29
copy span "[GEOGRAPHIC_DATA], [GEOGRAPHIC_DATA], [GEOGRAPHIC_DATA]"
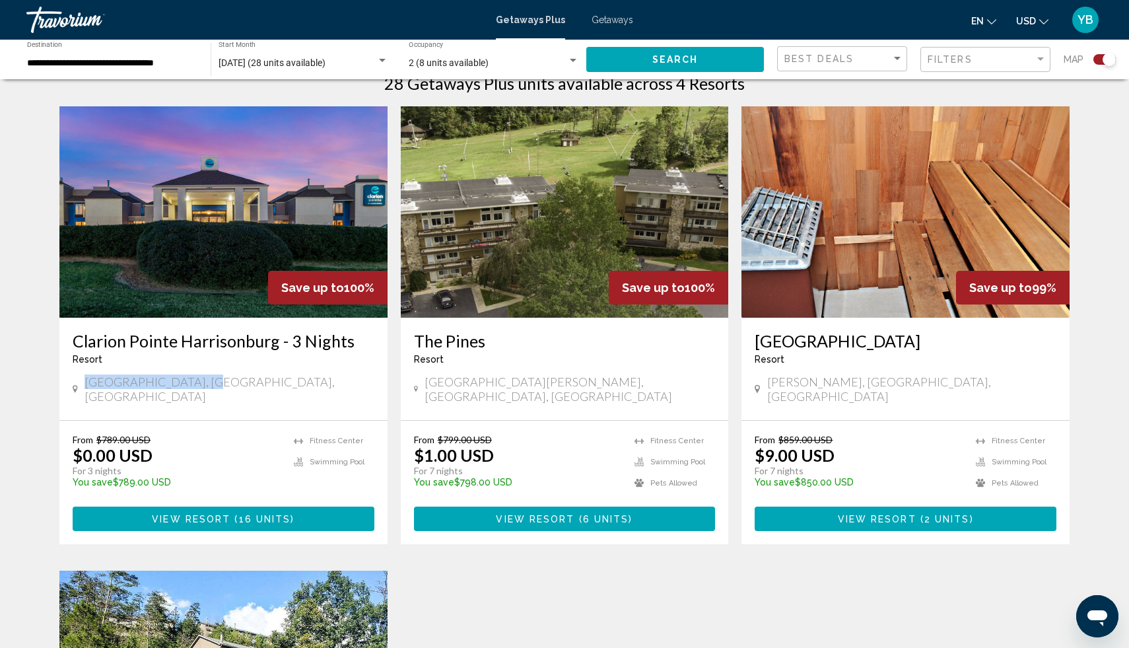
scroll to position [442, 0]
